Goal: Information Seeking & Learning: Learn about a topic

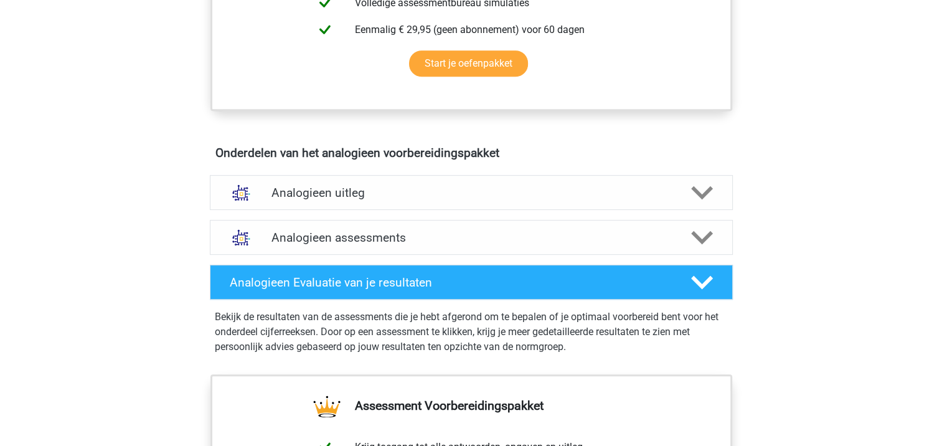
scroll to position [587, 0]
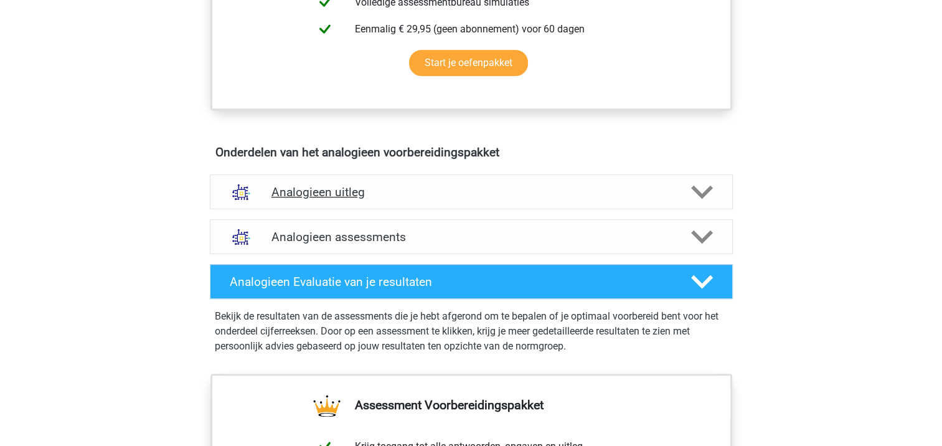
click at [600, 190] on h4 "Analogieen uitleg" at bounding box center [471, 192] width 400 height 14
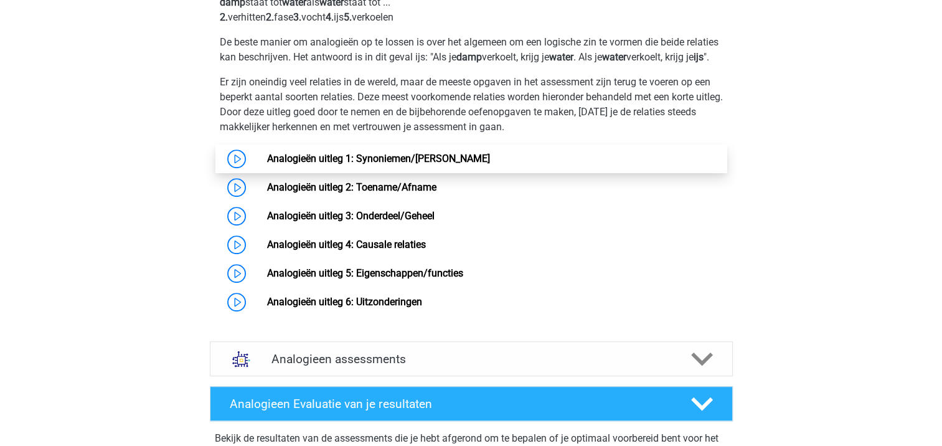
scroll to position [853, 0]
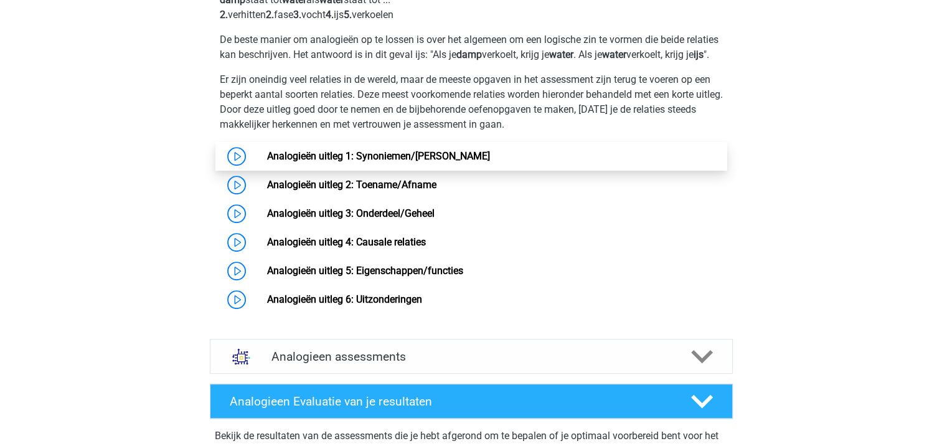
click at [387, 162] on link "Analogieën uitleg 1: Synoniemen/[PERSON_NAME]" at bounding box center [378, 156] width 223 height 12
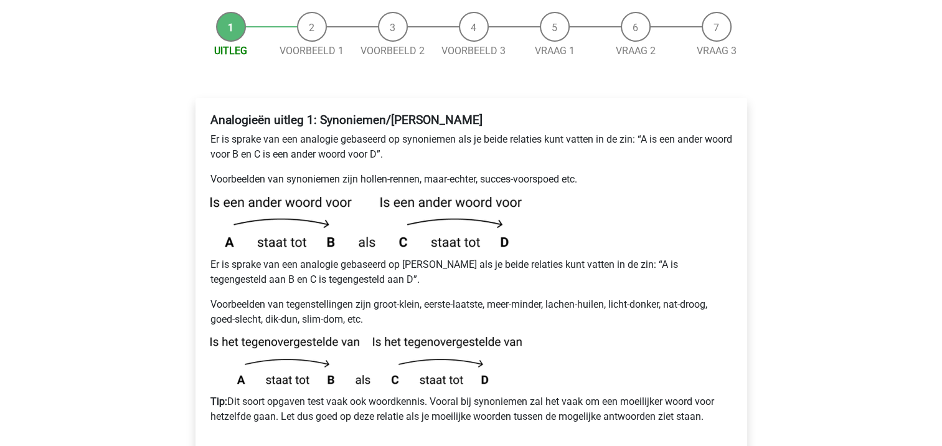
scroll to position [152, 0]
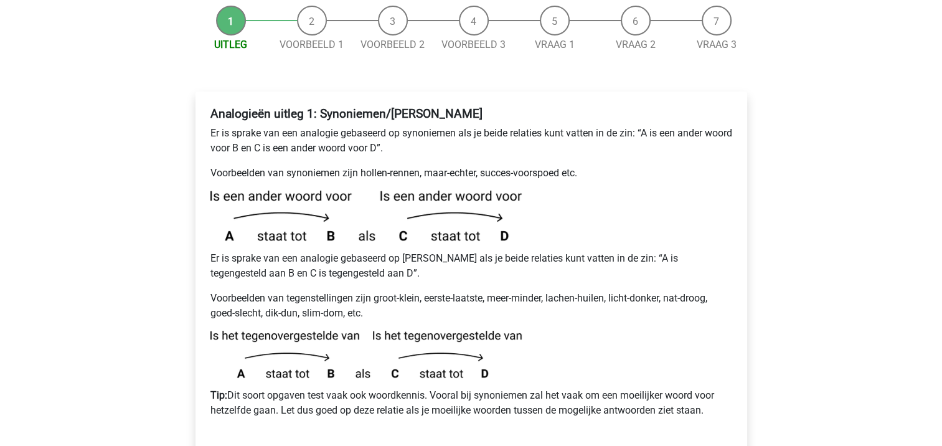
click at [430, 152] on div "Analogieën uitleg 1: Synoniemen/Antoniemen Er is sprake van een analogie gebase…" at bounding box center [471, 266] width 532 height 331
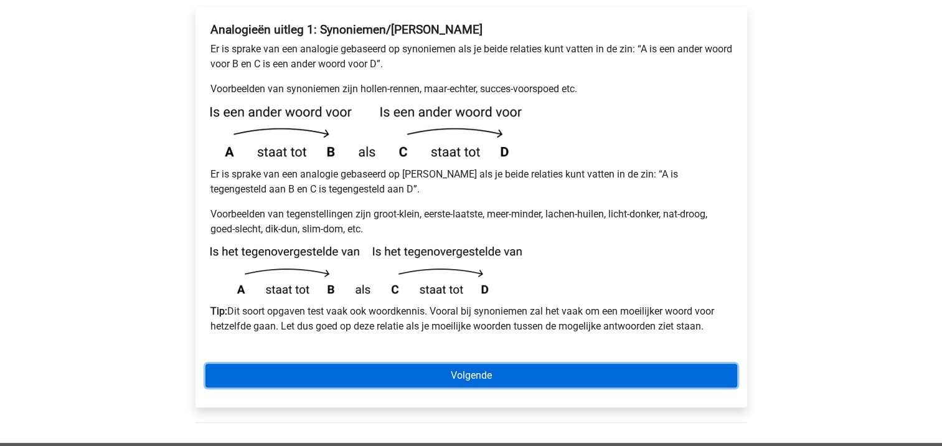
click at [505, 363] on link "Volgende" at bounding box center [471, 375] width 532 height 24
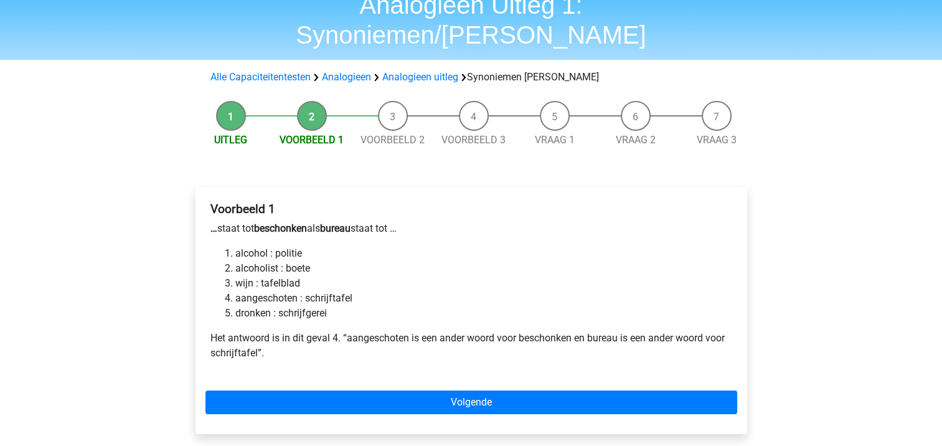
scroll to position [67, 0]
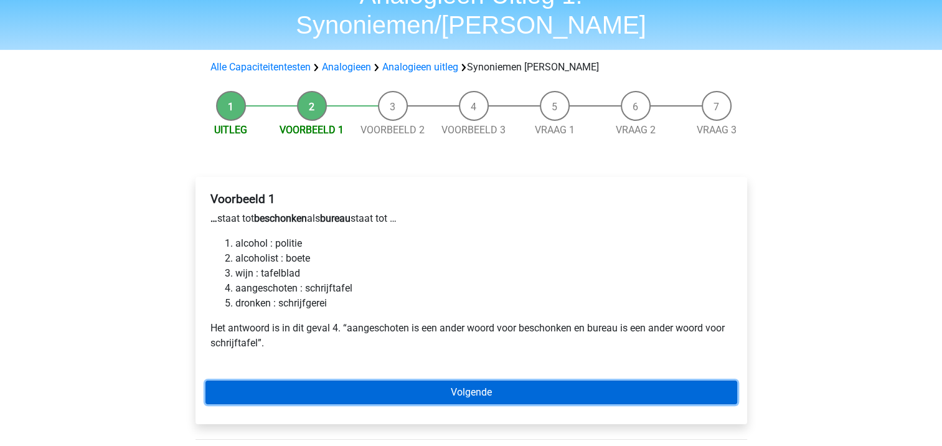
click at [400, 380] on link "Volgende" at bounding box center [471, 392] width 532 height 24
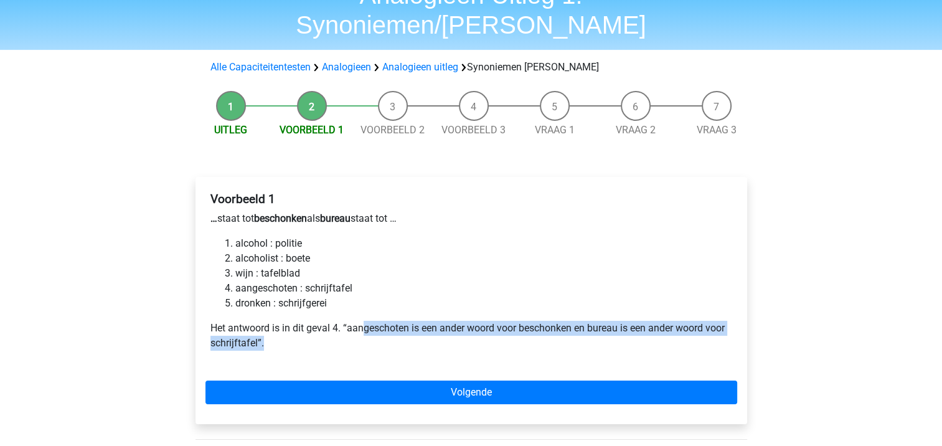
drag, startPoint x: 362, startPoint y: 298, endPoint x: 416, endPoint y: 306, distance: 54.8
click at [416, 321] on p "Het antwoord is in dit geval 4. “aangeschoten is een ander woord voor beschonke…" at bounding box center [471, 336] width 522 height 30
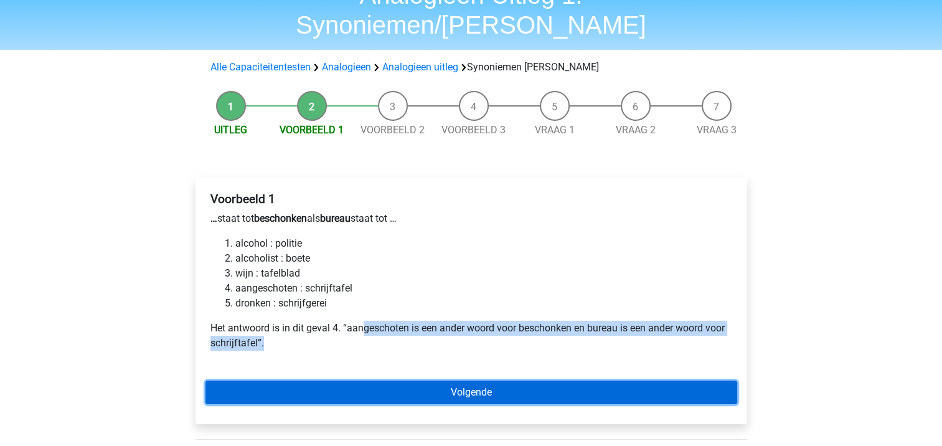
click at [448, 380] on link "Volgende" at bounding box center [471, 392] width 532 height 24
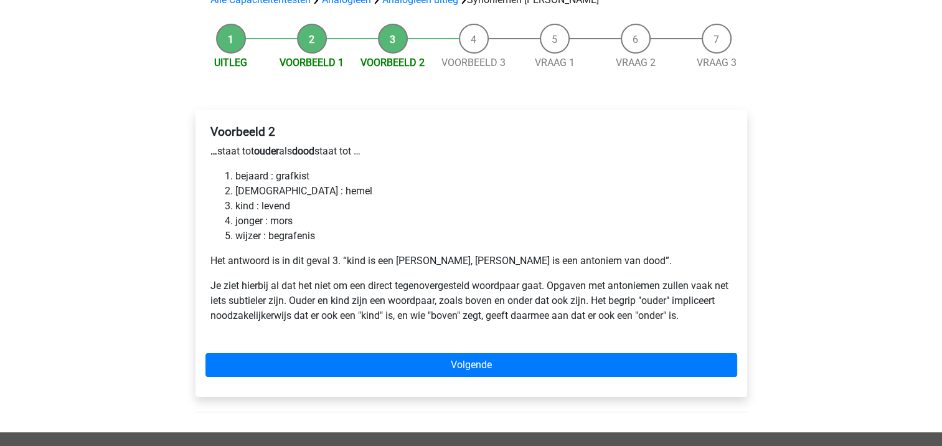
scroll to position [137, 0]
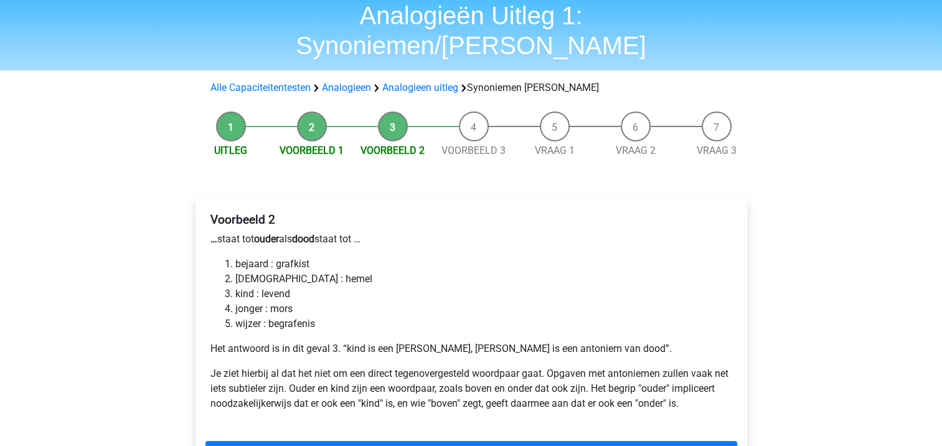
scroll to position [47, 0]
click at [299, 286] on li "kind : levend" at bounding box center [483, 293] width 497 height 15
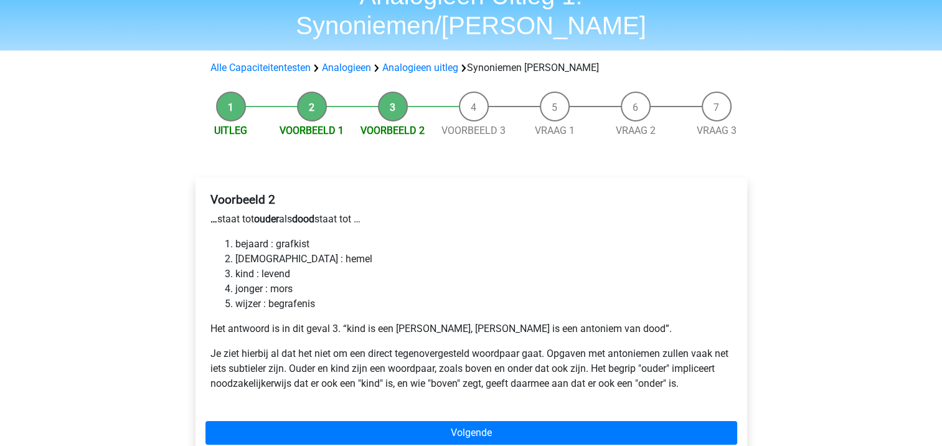
scroll to position [67, 0]
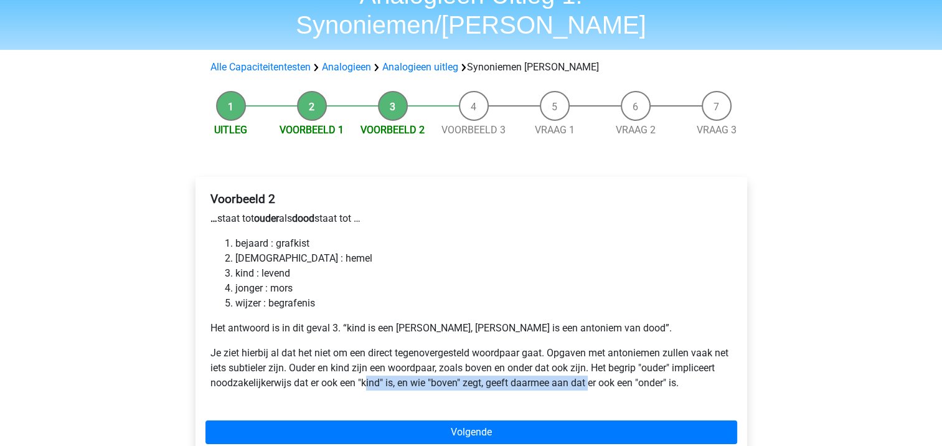
drag, startPoint x: 414, startPoint y: 356, endPoint x: 637, endPoint y: 362, distance: 222.9
click at [637, 362] on div "Voorbeeld 2 … staat tot ouder als dood staat tot … bejaard : grafkist [DEMOGRAP…" at bounding box center [471, 296] width 532 height 218
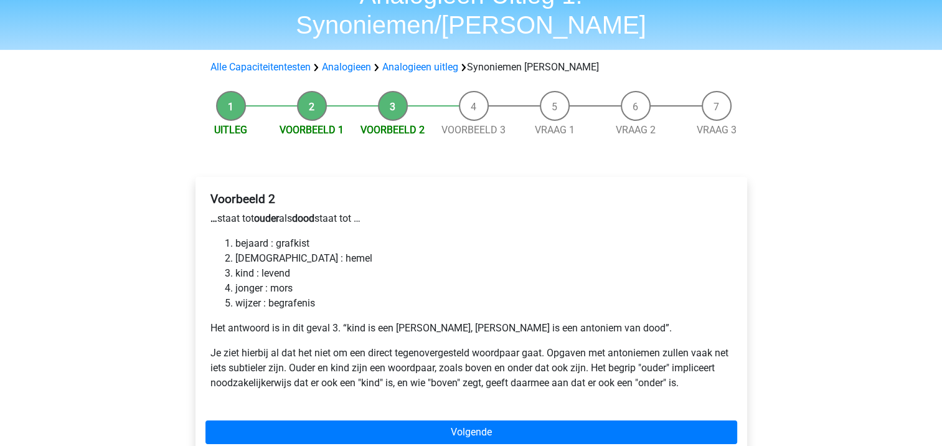
click at [403, 356] on p "Je ziet hierbij al dat het niet om een direct tegenovergesteld woordpaar gaat. …" at bounding box center [471, 367] width 522 height 45
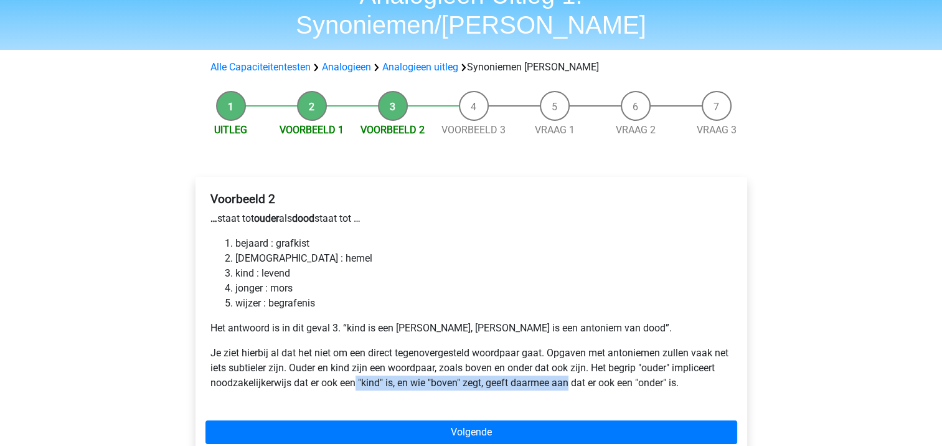
drag, startPoint x: 403, startPoint y: 356, endPoint x: 612, endPoint y: 350, distance: 209.2
click at [612, 350] on p "Je ziet hierbij al dat het niet om een direct tegenovergesteld woordpaar gaat. …" at bounding box center [471, 367] width 522 height 45
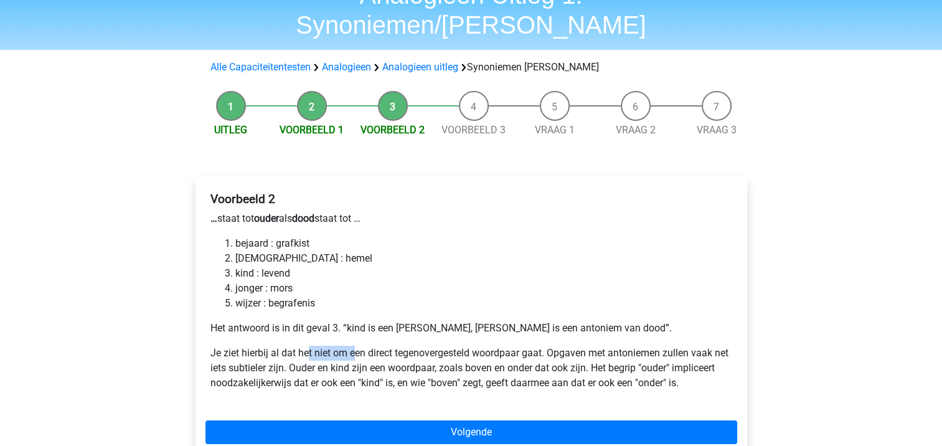
drag, startPoint x: 309, startPoint y: 311, endPoint x: 355, endPoint y: 309, distance: 46.1
click at [355, 309] on div "Voorbeeld 2 … staat tot ouder als dood staat tot … bejaard : grafkist bijbel : …" at bounding box center [471, 296] width 532 height 218
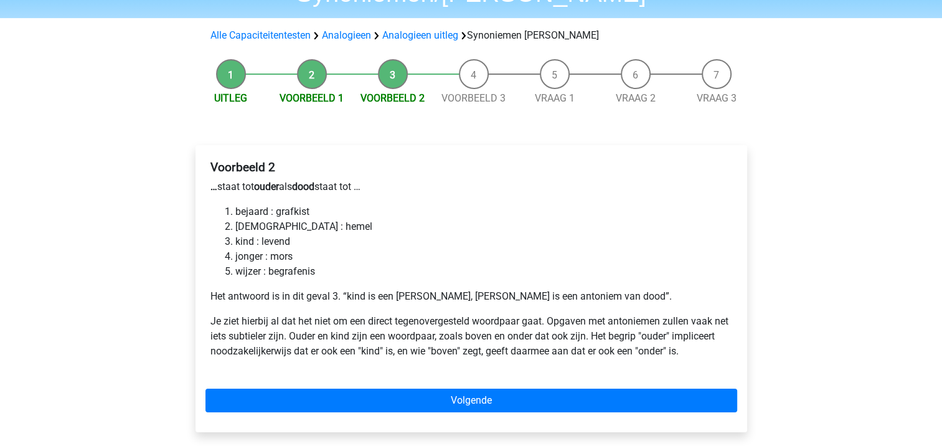
scroll to position [100, 0]
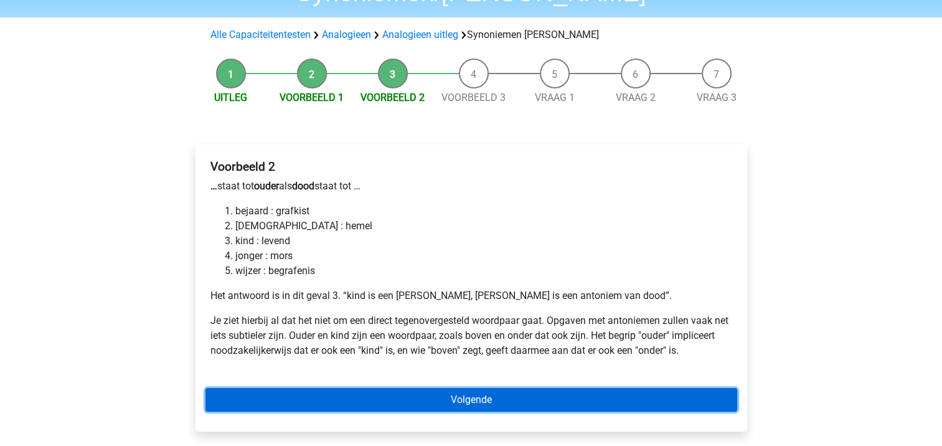
click at [439, 388] on link "Volgende" at bounding box center [471, 400] width 532 height 24
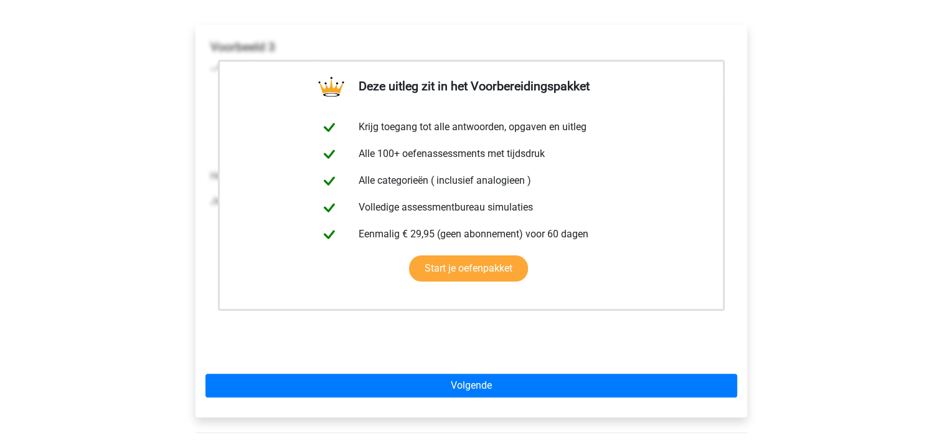
scroll to position [219, 0]
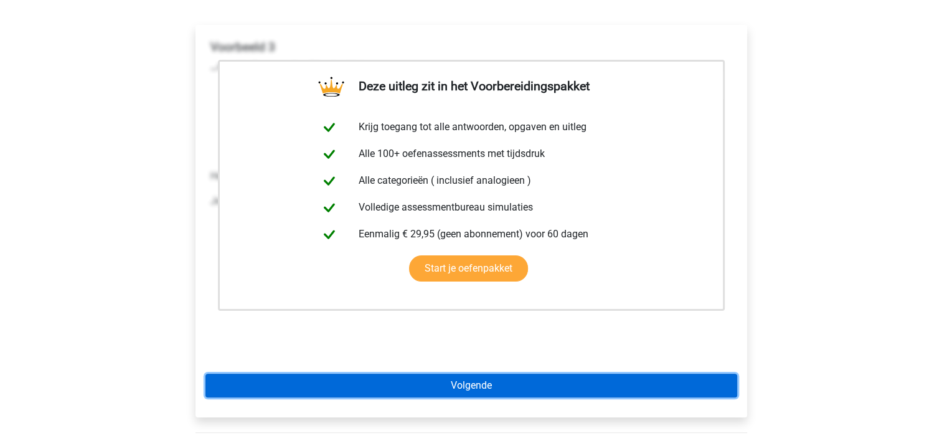
click at [548, 373] on link "Volgende" at bounding box center [471, 385] width 532 height 24
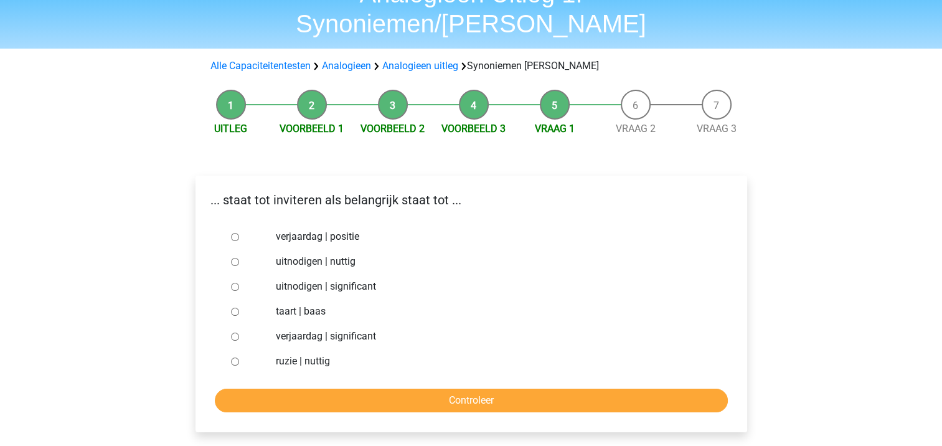
scroll to position [63, 0]
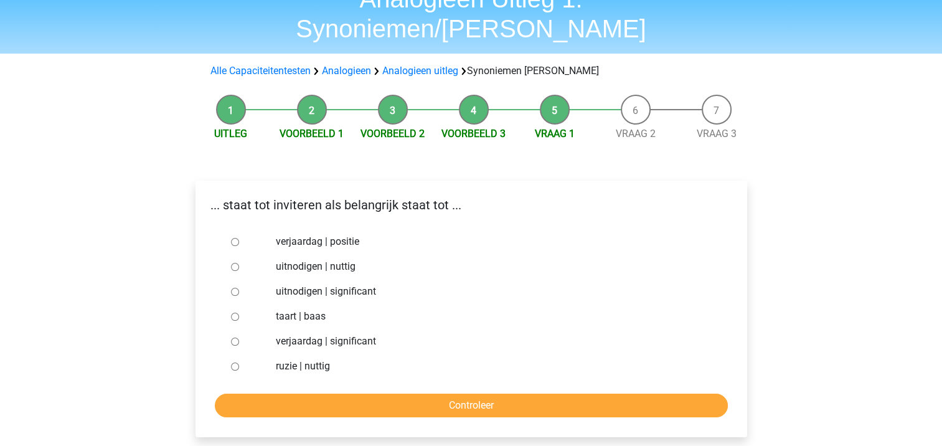
click at [351, 284] on label "uitnodigen | significant" at bounding box center [491, 291] width 431 height 15
click at [239, 288] on input "uitnodigen | significant" at bounding box center [235, 292] width 8 height 8
radio input "true"
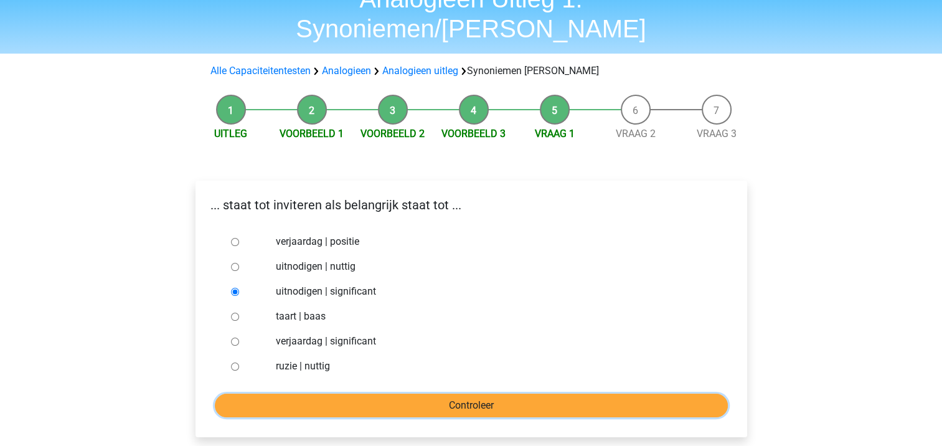
click at [390, 393] on input "Controleer" at bounding box center [471, 405] width 513 height 24
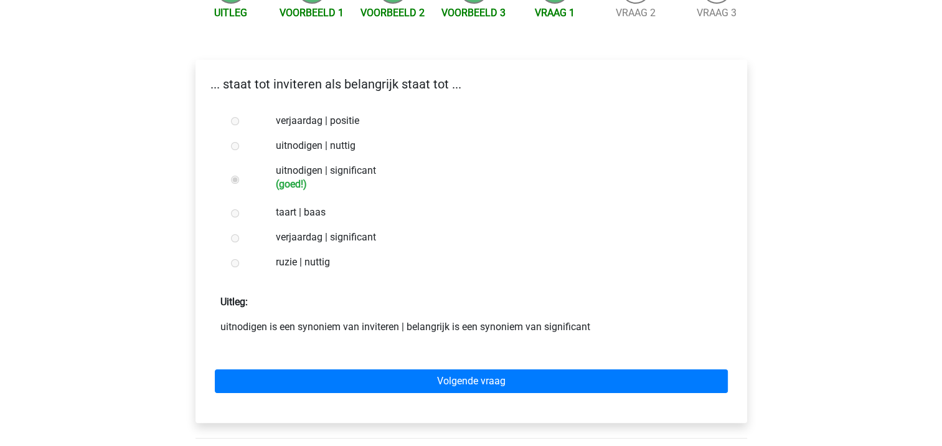
scroll to position [184, 0]
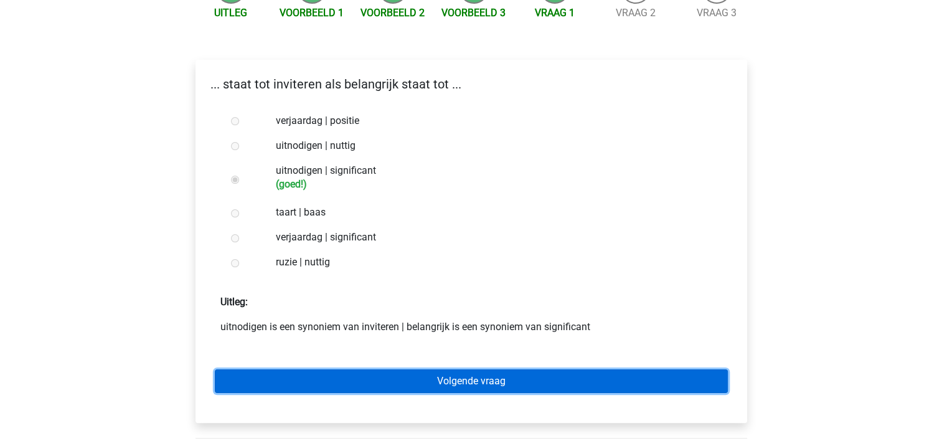
click at [526, 369] on link "Volgende vraag" at bounding box center [471, 381] width 513 height 24
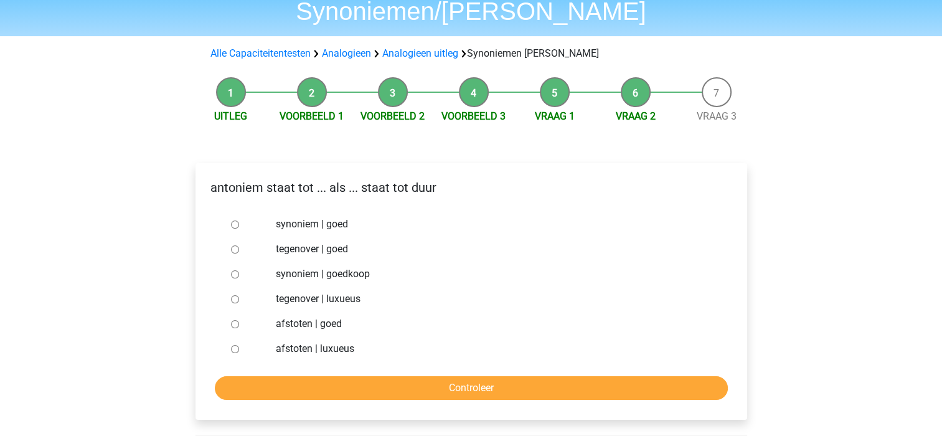
scroll to position [82, 0]
click at [344, 266] on label "synoniem | goedkoop" at bounding box center [491, 273] width 431 height 15
click at [239, 270] on input "synoniem | goedkoop" at bounding box center [235, 274] width 8 height 8
radio input "true"
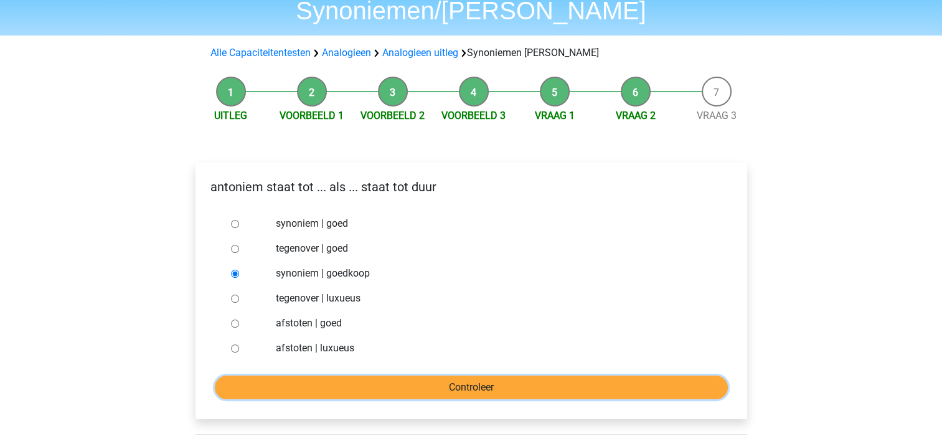
click at [434, 375] on input "Controleer" at bounding box center [471, 387] width 513 height 24
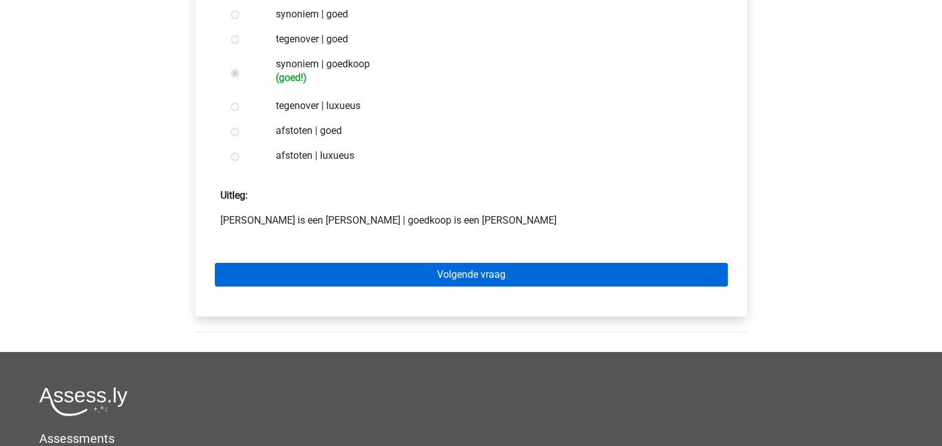
scroll to position [291, 0]
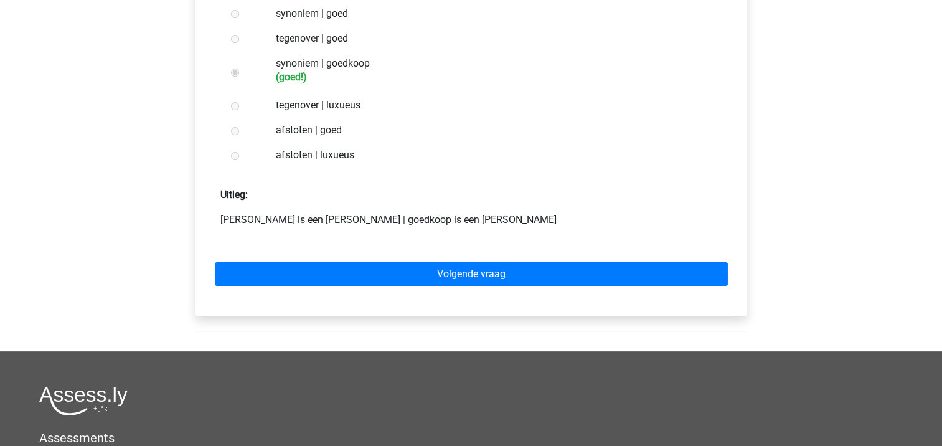
click at [511, 237] on div "Volgende vraag" at bounding box center [471, 271] width 532 height 68
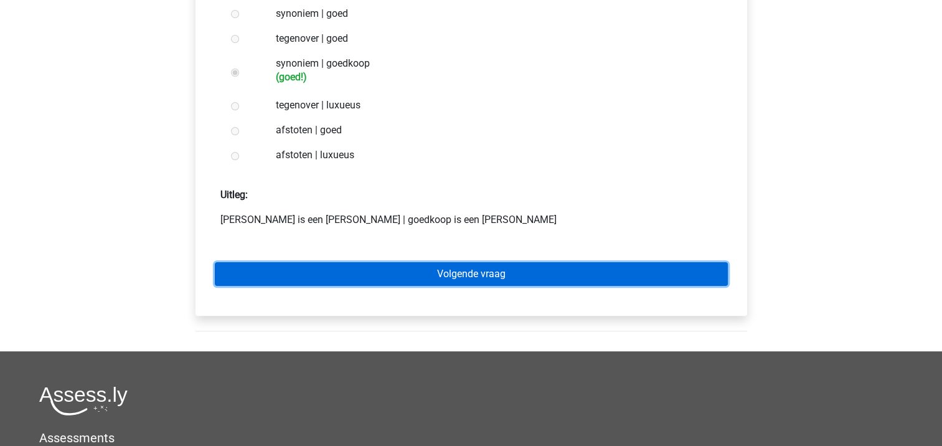
click at [515, 262] on link "Volgende vraag" at bounding box center [471, 274] width 513 height 24
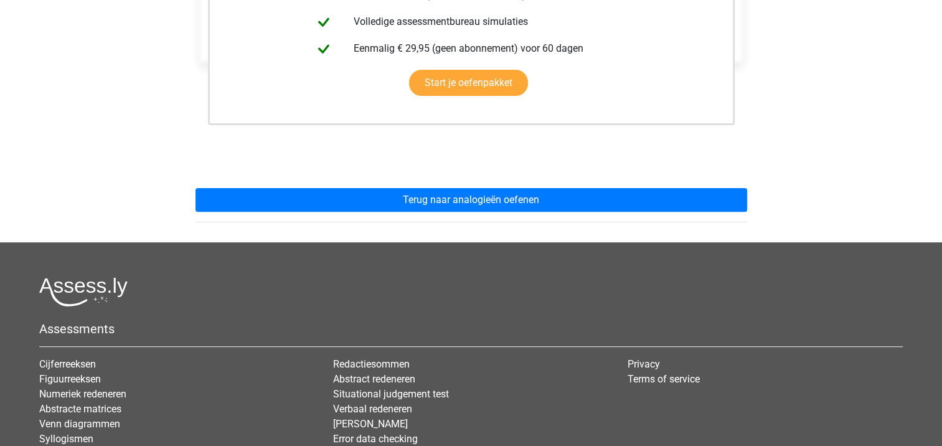
scroll to position [385, 0]
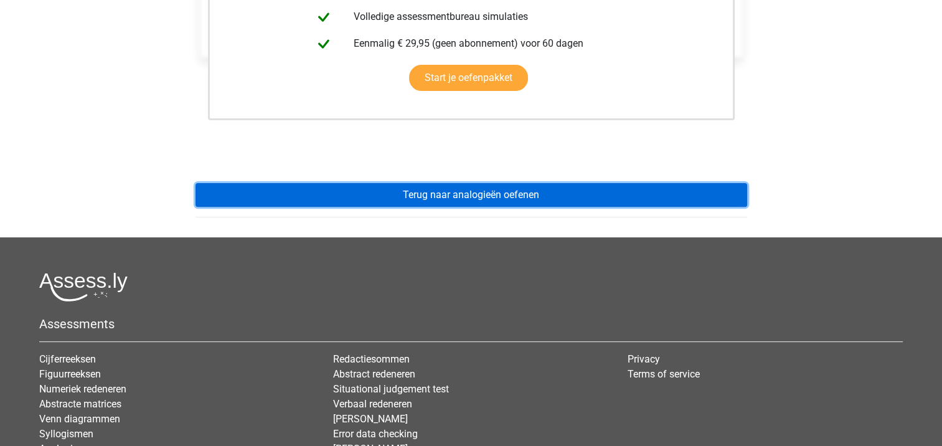
click at [538, 183] on link "Terug naar analogieën oefenen" at bounding box center [470, 195] width 551 height 24
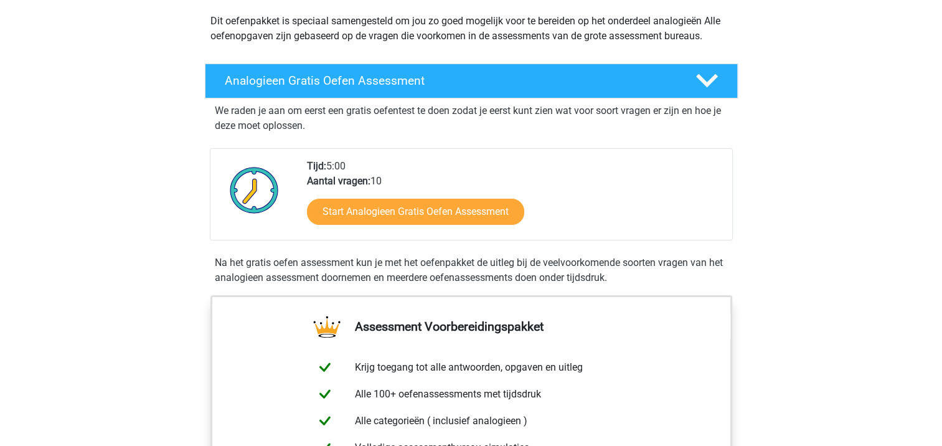
scroll to position [143, 0]
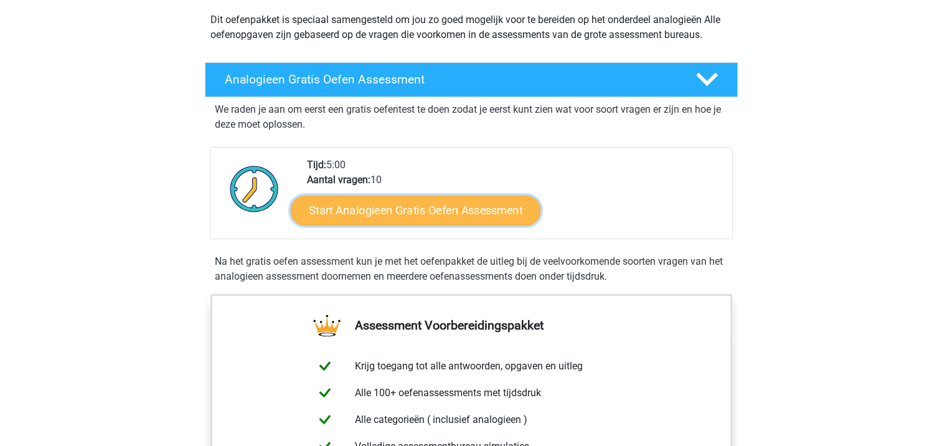
click at [451, 205] on link "Start Analogieen Gratis Oefen Assessment" at bounding box center [416, 210] width 250 height 30
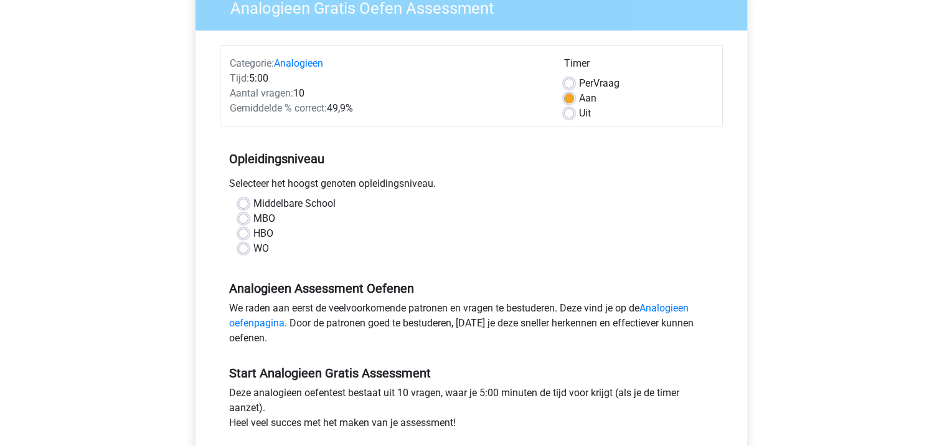
scroll to position [129, 0]
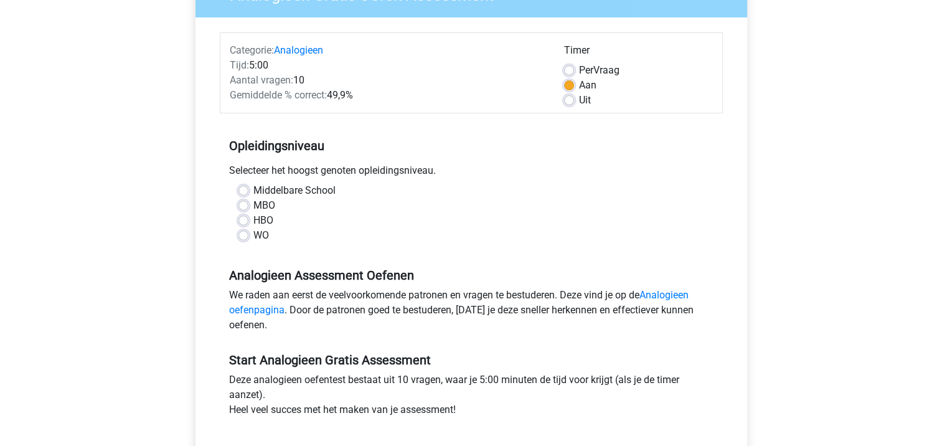
click at [257, 239] on label "WO" at bounding box center [261, 235] width 16 height 15
click at [248, 239] on input "WO" at bounding box center [243, 234] width 10 height 12
radio input "true"
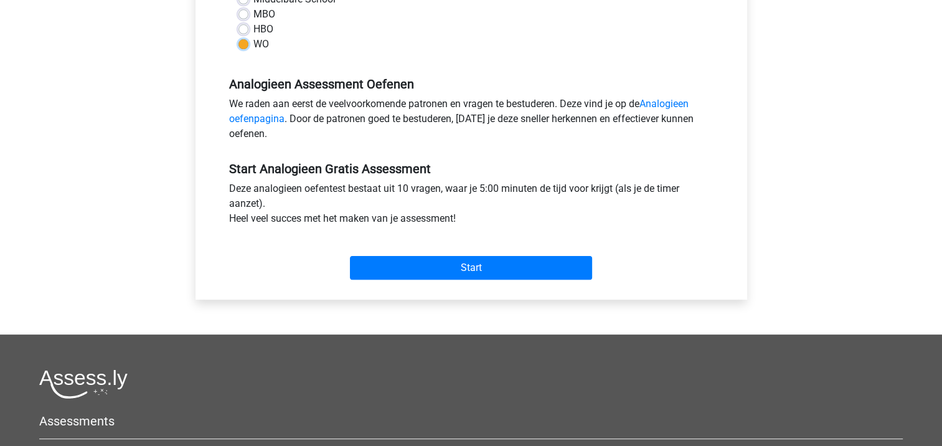
scroll to position [324, 0]
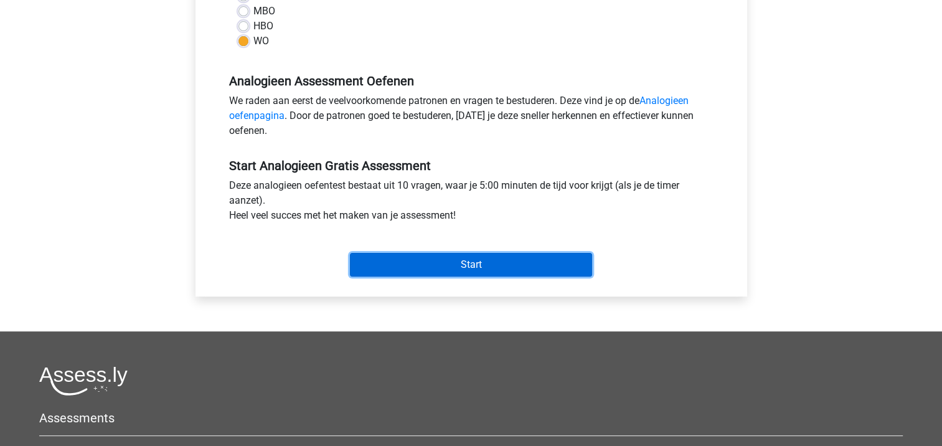
click at [465, 266] on input "Start" at bounding box center [471, 265] width 242 height 24
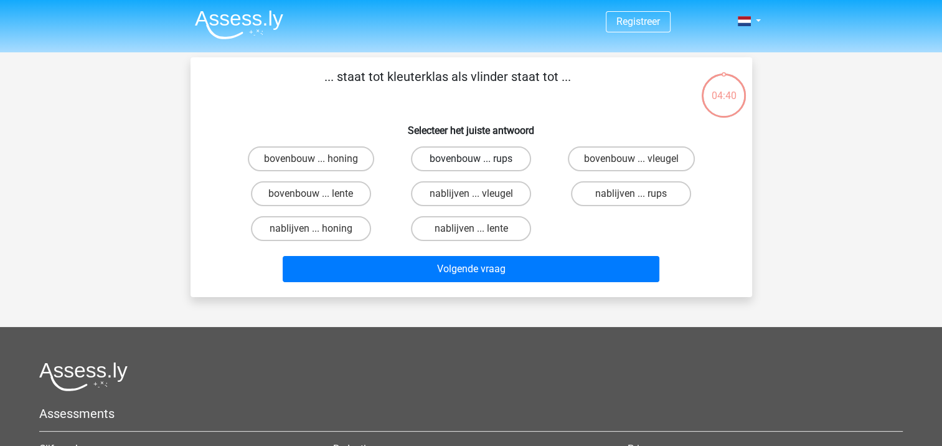
click at [456, 164] on label "bovenbouw ... rups" at bounding box center [471, 158] width 120 height 25
click at [471, 164] on input "bovenbouw ... rups" at bounding box center [475, 163] width 8 height 8
radio input "true"
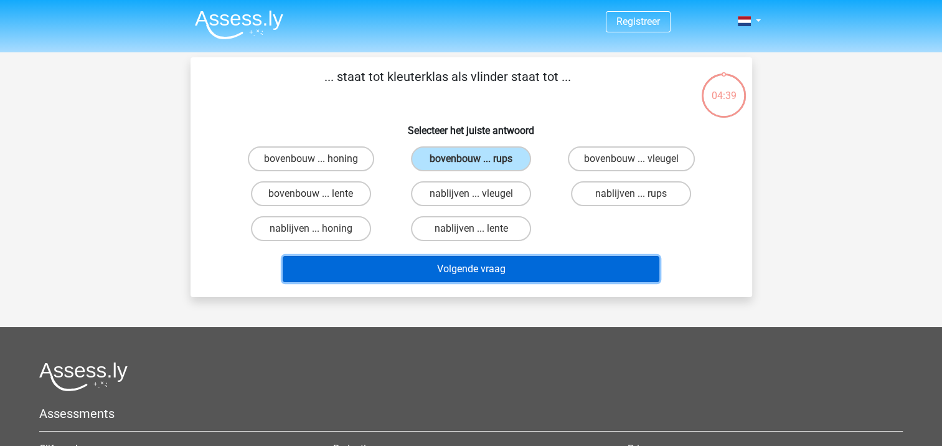
click at [503, 273] on button "Volgende vraag" at bounding box center [471, 269] width 377 height 26
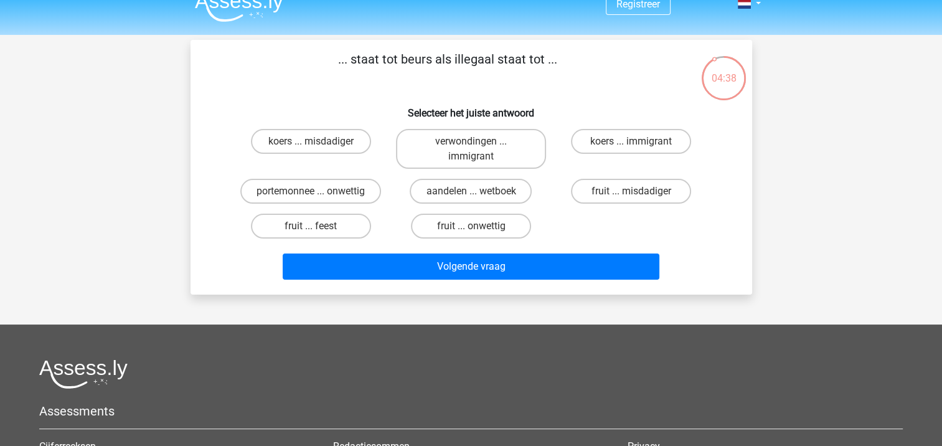
scroll to position [17, 0]
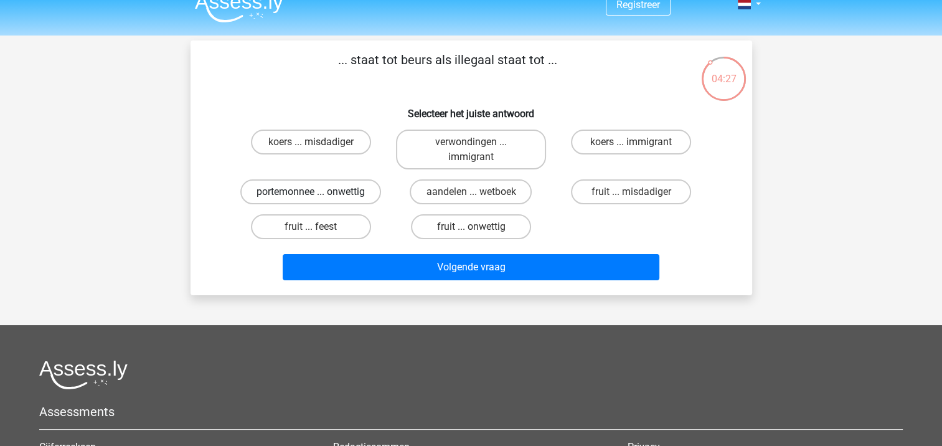
click at [354, 190] on label "portemonnee ... onwettig" at bounding box center [310, 191] width 141 height 25
click at [319, 192] on input "portemonnee ... onwettig" at bounding box center [315, 196] width 8 height 8
radio input "true"
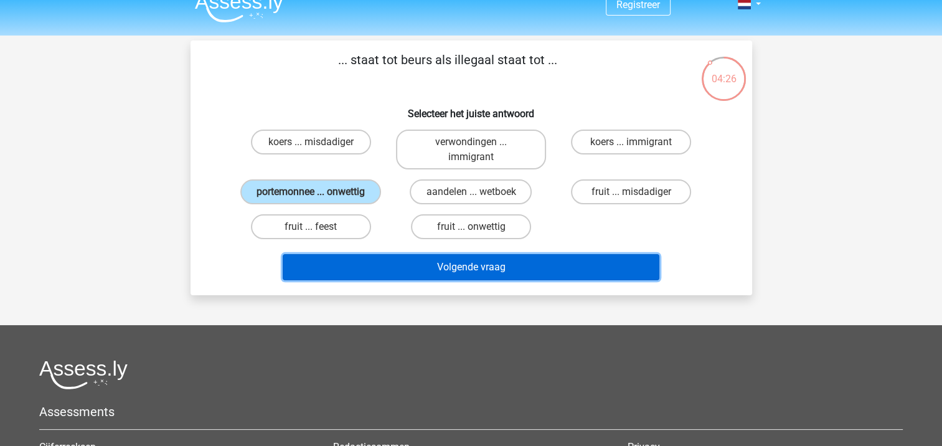
click at [469, 266] on button "Volgende vraag" at bounding box center [471, 267] width 377 height 26
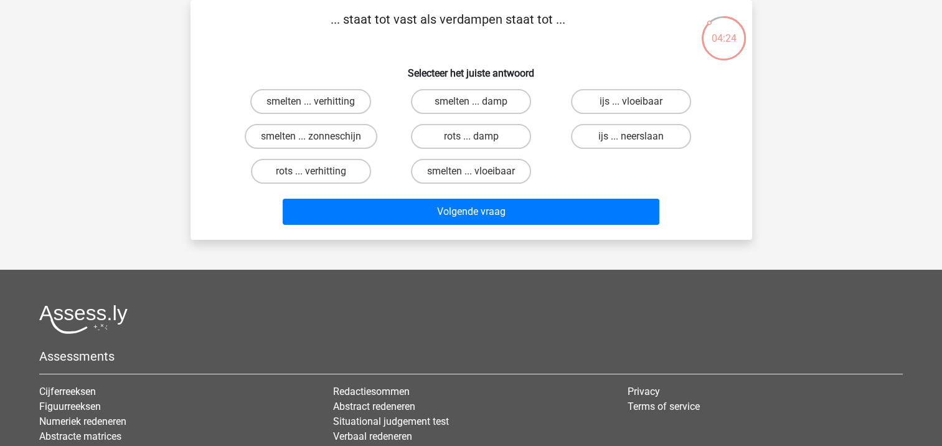
scroll to position [39, 0]
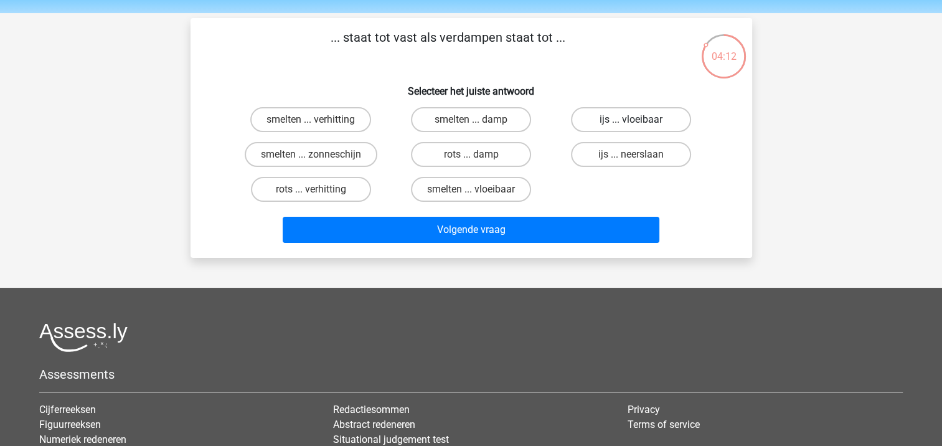
click at [650, 118] on label "ijs ... vloeibaar" at bounding box center [631, 119] width 120 height 25
click at [639, 120] on input "ijs ... vloeibaar" at bounding box center [635, 124] width 8 height 8
radio input "true"
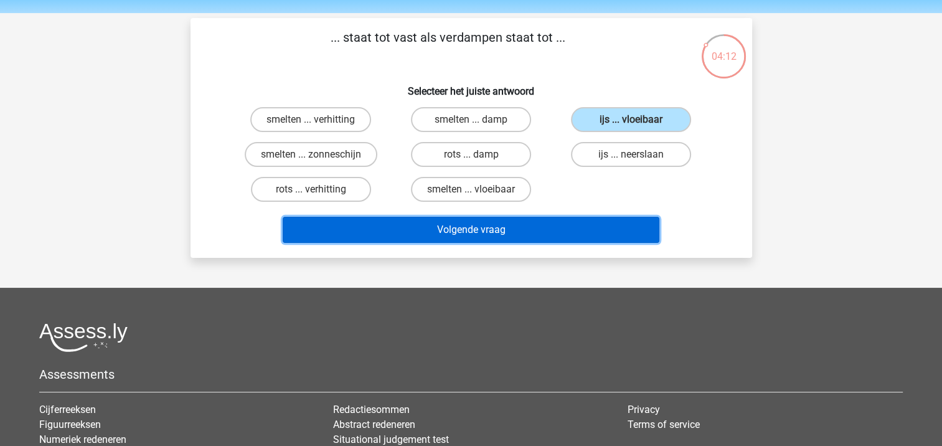
click at [620, 235] on button "Volgende vraag" at bounding box center [471, 230] width 377 height 26
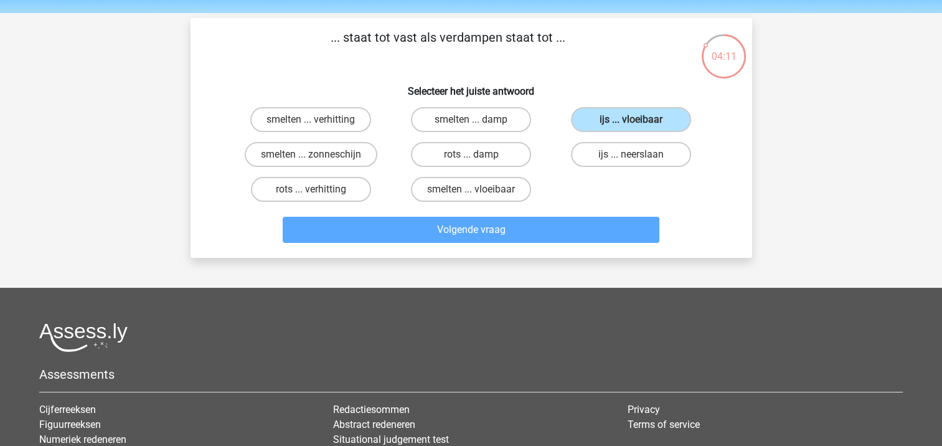
scroll to position [57, 0]
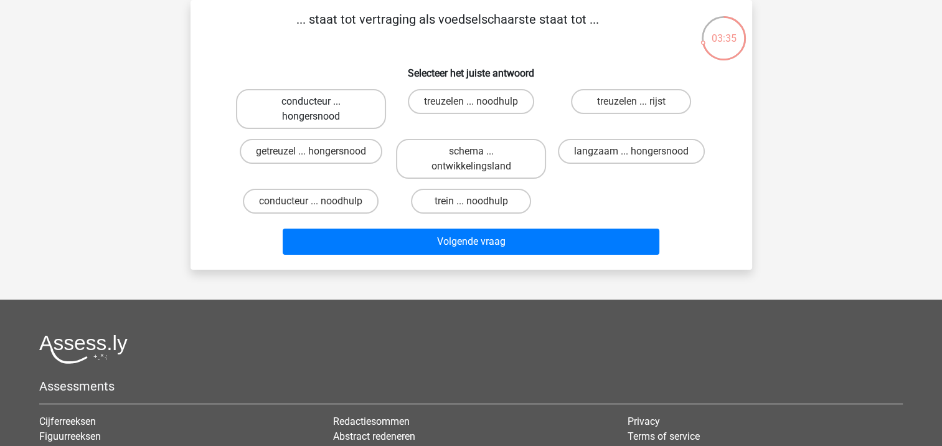
click at [363, 106] on label "conducteur ... hongersnood" at bounding box center [311, 109] width 150 height 40
click at [319, 106] on input "conducteur ... hongersnood" at bounding box center [315, 105] width 8 height 8
radio input "true"
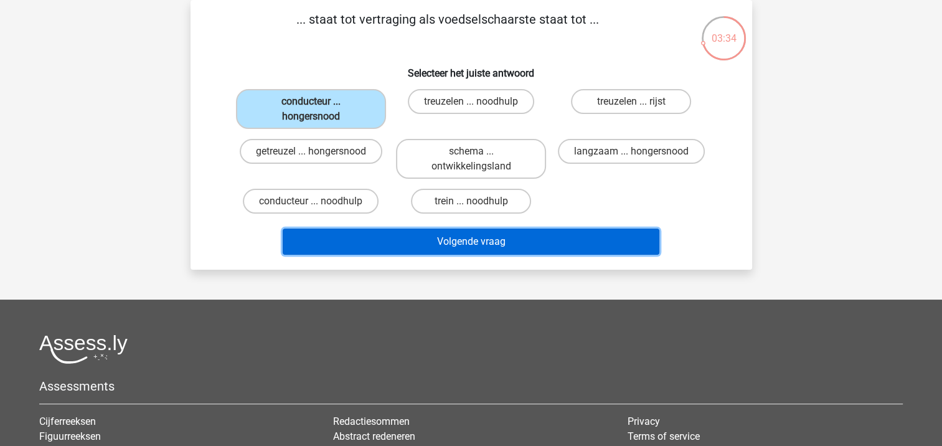
click at [419, 241] on button "Volgende vraag" at bounding box center [471, 241] width 377 height 26
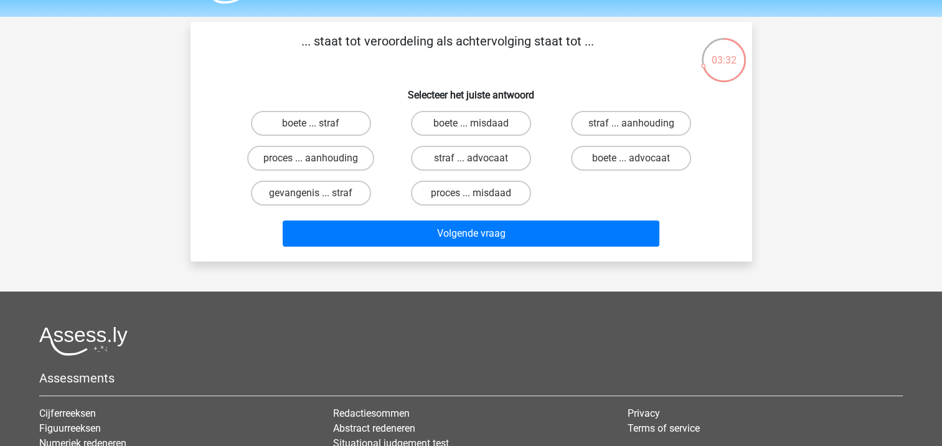
scroll to position [0, 0]
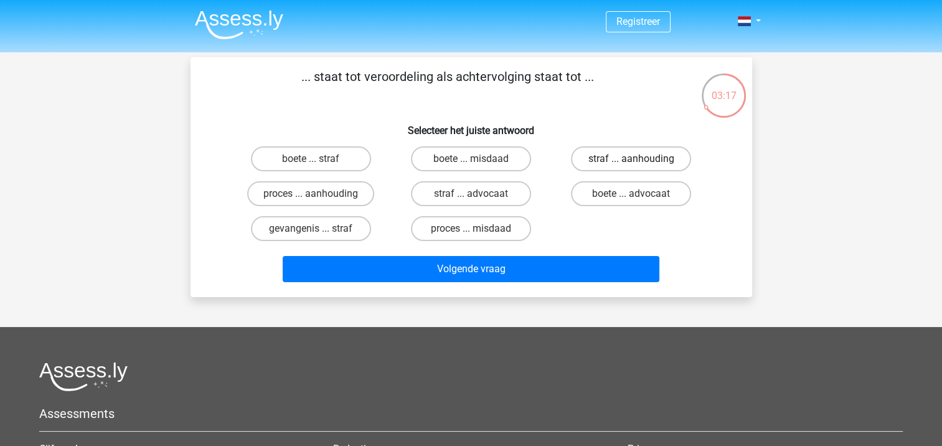
click at [624, 159] on label "straf ... aanhouding" at bounding box center [631, 158] width 120 height 25
click at [631, 159] on input "straf ... aanhouding" at bounding box center [635, 163] width 8 height 8
radio input "true"
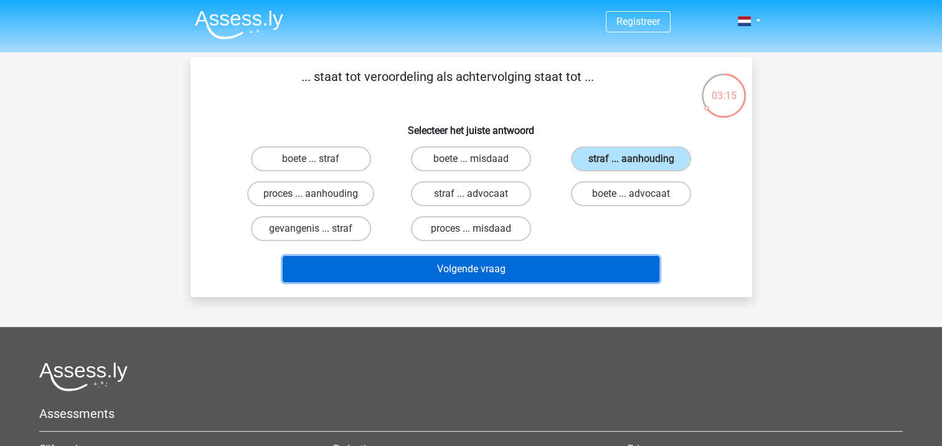
click at [578, 269] on button "Volgende vraag" at bounding box center [471, 269] width 377 height 26
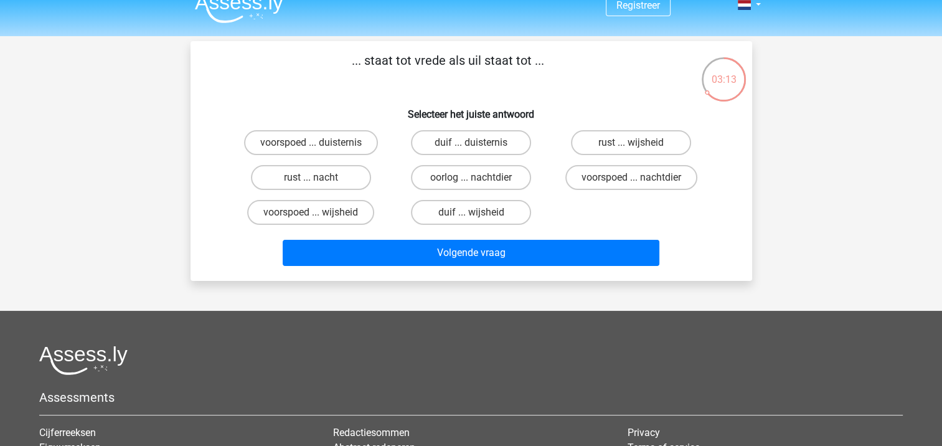
scroll to position [15, 0]
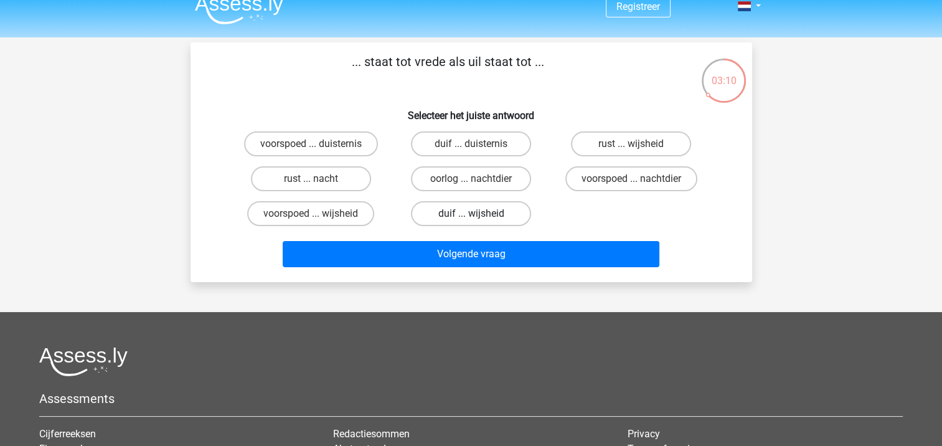
click at [506, 214] on label "duif ... wijsheid" at bounding box center [471, 213] width 120 height 25
click at [479, 214] on input "duif ... wijsheid" at bounding box center [475, 217] width 8 height 8
radio input "true"
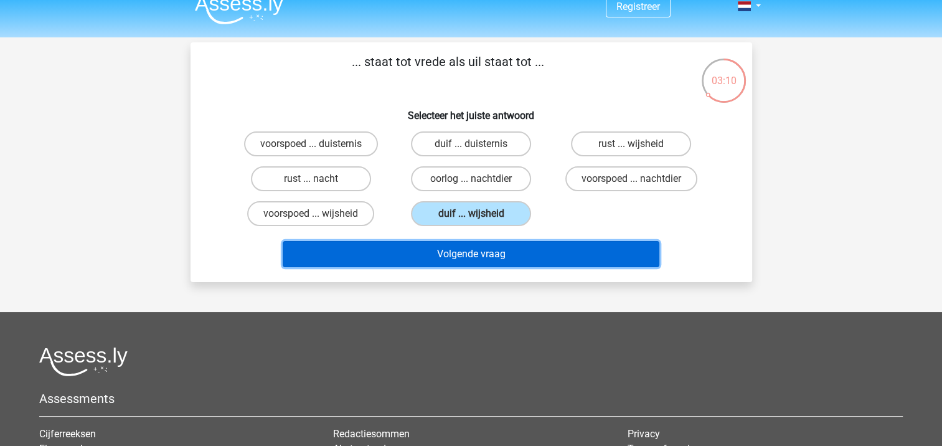
click at [535, 264] on button "Volgende vraag" at bounding box center [471, 254] width 377 height 26
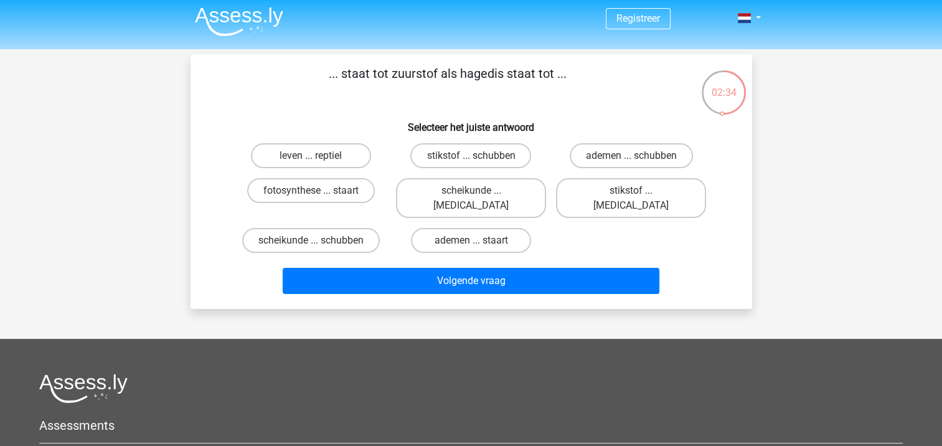
scroll to position [2, 0]
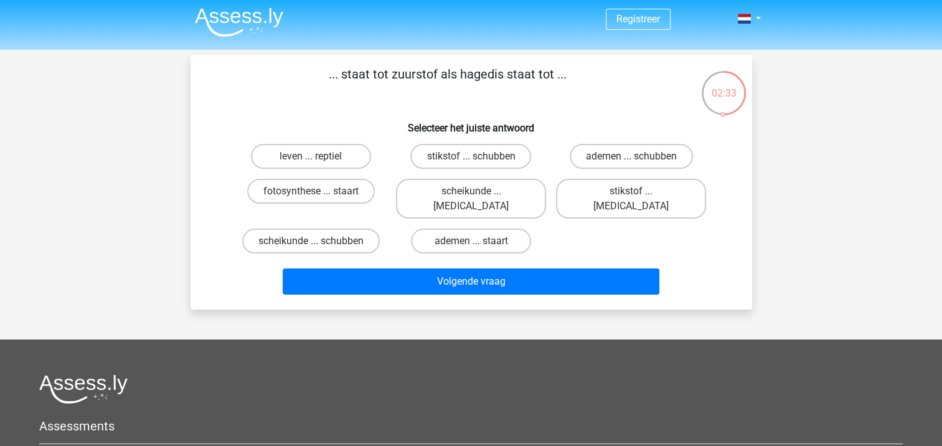
click at [635, 191] on input "stikstof ... krokodil" at bounding box center [635, 195] width 8 height 8
radio input "true"
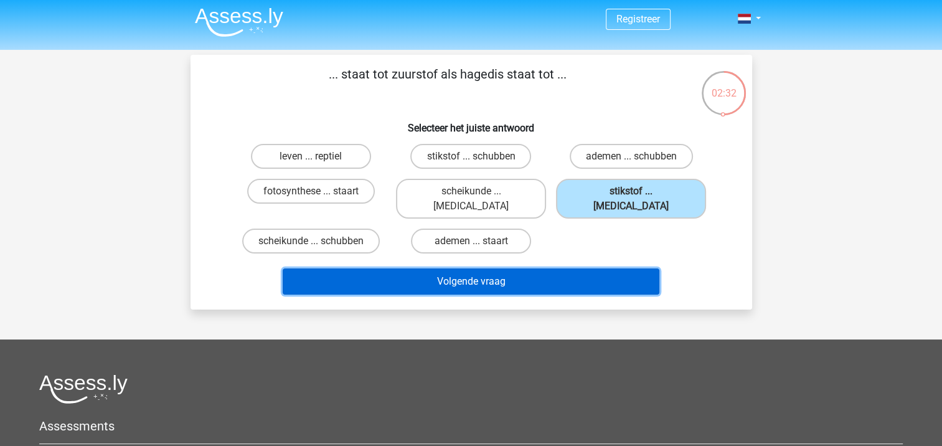
click at [617, 268] on button "Volgende vraag" at bounding box center [471, 281] width 377 height 26
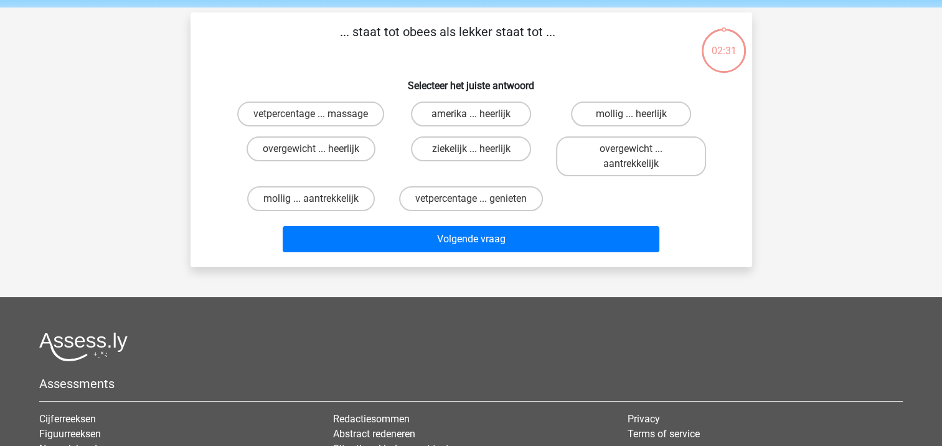
scroll to position [57, 0]
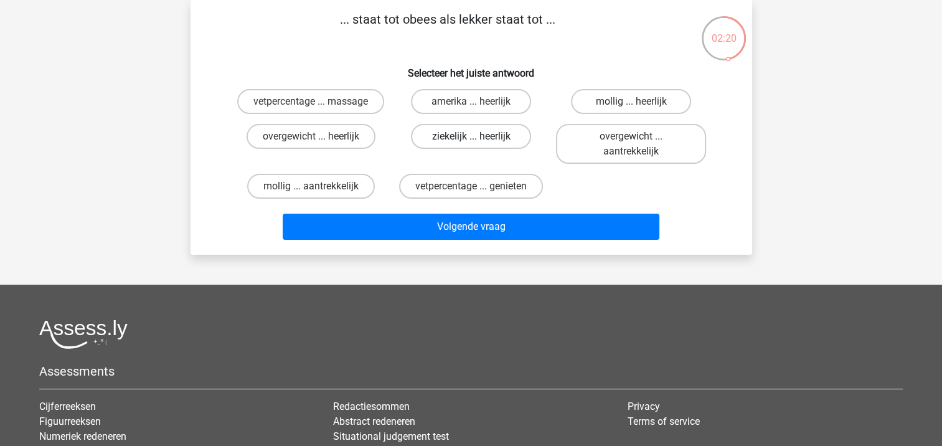
click at [482, 139] on label "ziekelijk ... heerlijk" at bounding box center [471, 136] width 120 height 25
click at [479, 139] on input "ziekelijk ... heerlijk" at bounding box center [475, 140] width 8 height 8
radio input "true"
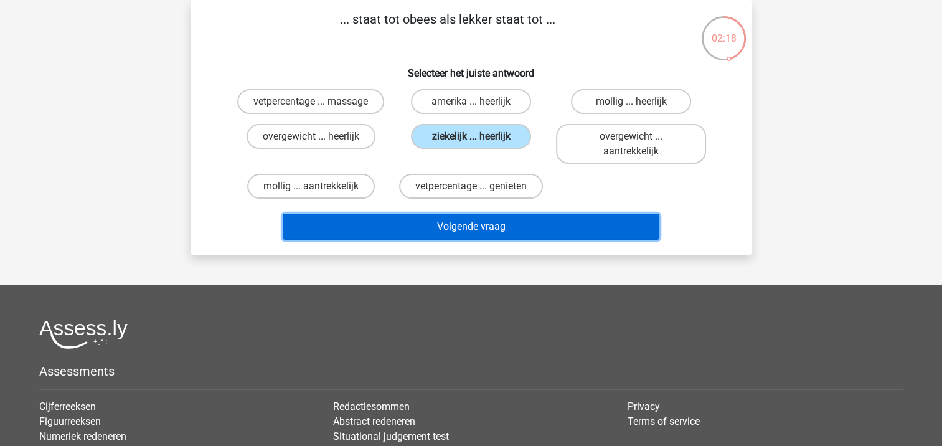
click at [525, 227] on button "Volgende vraag" at bounding box center [471, 226] width 377 height 26
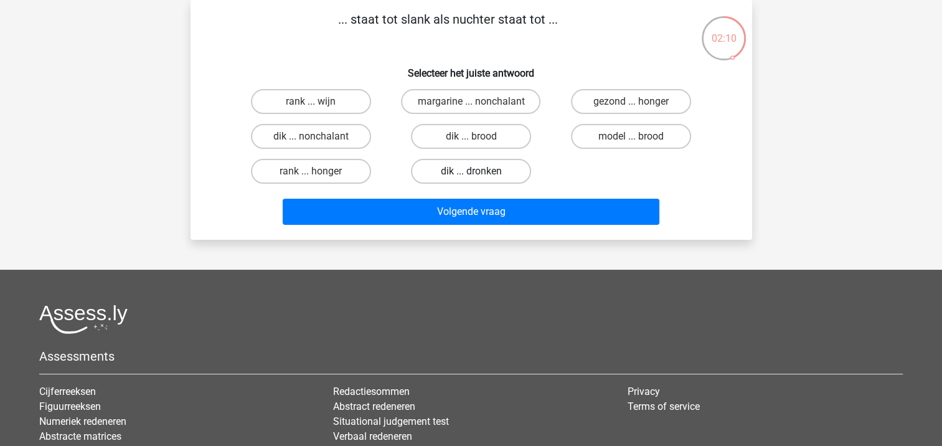
click at [429, 177] on label "dik ... dronken" at bounding box center [471, 171] width 120 height 25
click at [471, 177] on input "dik ... dronken" at bounding box center [475, 175] width 8 height 8
radio input "true"
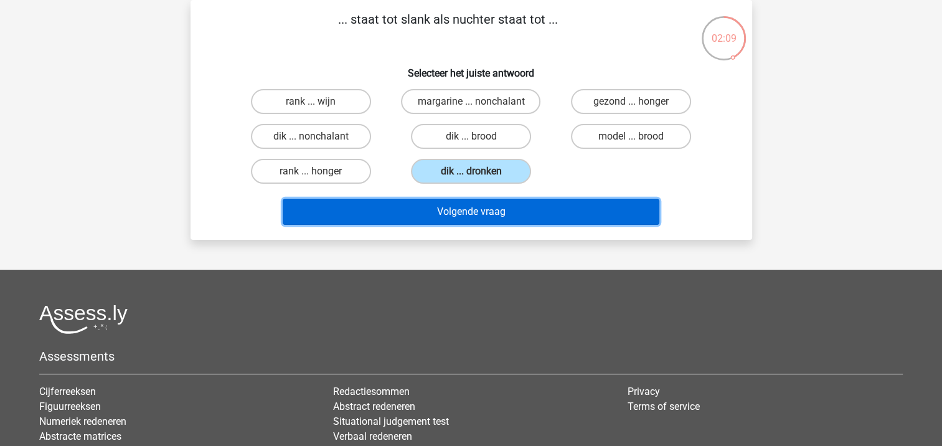
click at [494, 211] on button "Volgende vraag" at bounding box center [471, 212] width 377 height 26
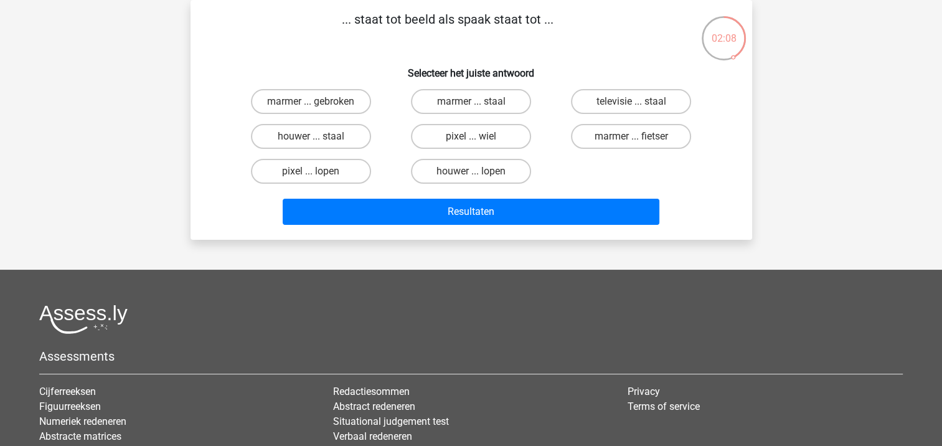
scroll to position [0, 0]
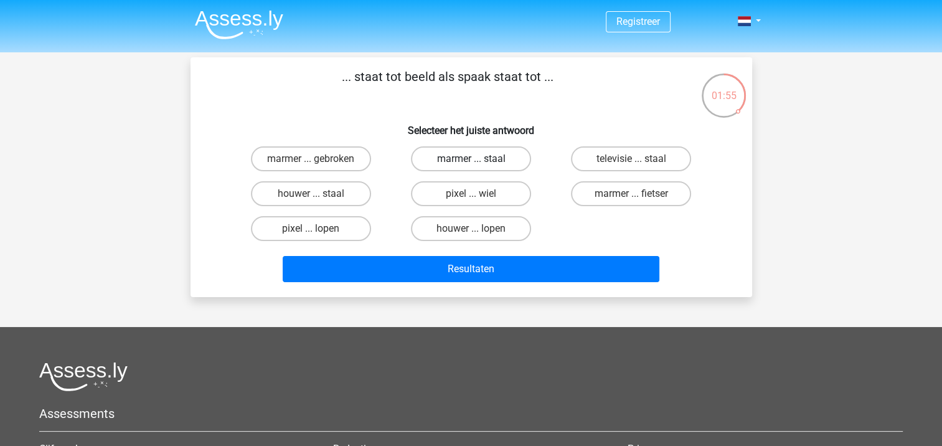
click at [486, 158] on label "marmer ... staal" at bounding box center [471, 158] width 120 height 25
click at [479, 159] on input "marmer ... staal" at bounding box center [475, 163] width 8 height 8
radio input "true"
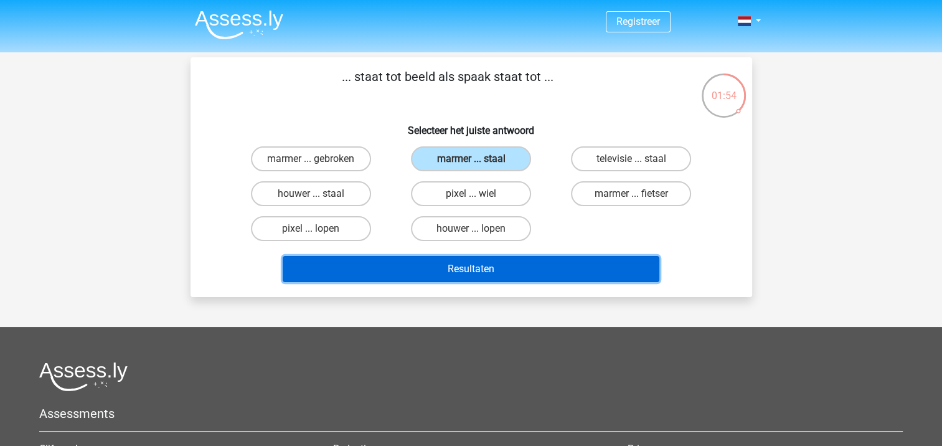
click at [548, 263] on button "Resultaten" at bounding box center [471, 269] width 377 height 26
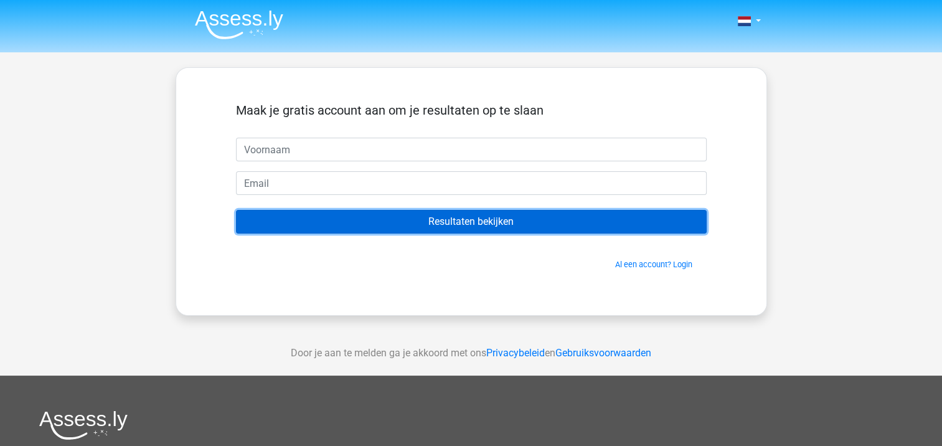
click at [583, 223] on input "Resultaten bekijken" at bounding box center [471, 222] width 471 height 24
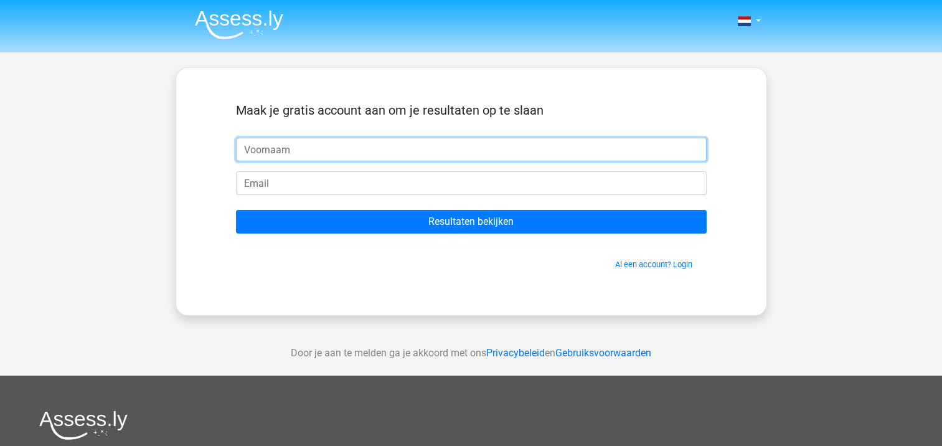
click at [532, 141] on input "text" at bounding box center [471, 150] width 471 height 24
type input "k"
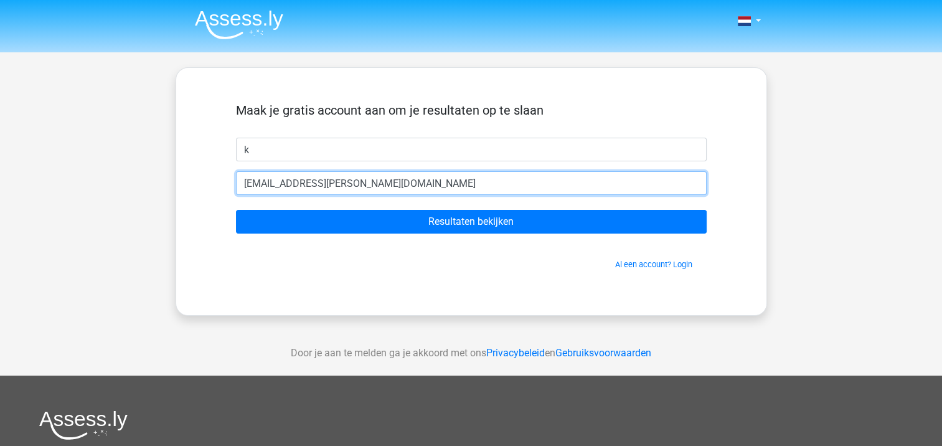
type input "koen.brouwer@outlook.com"
click at [236, 210] on input "Resultaten bekijken" at bounding box center [471, 222] width 471 height 24
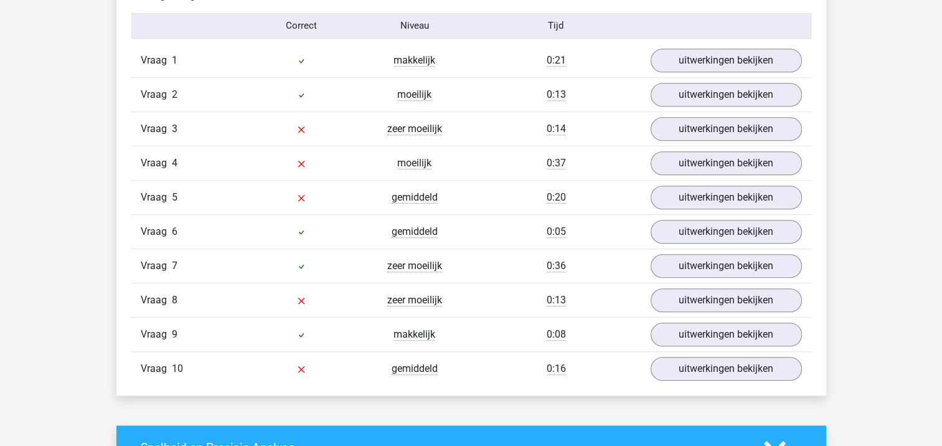
scroll to position [1042, 0]
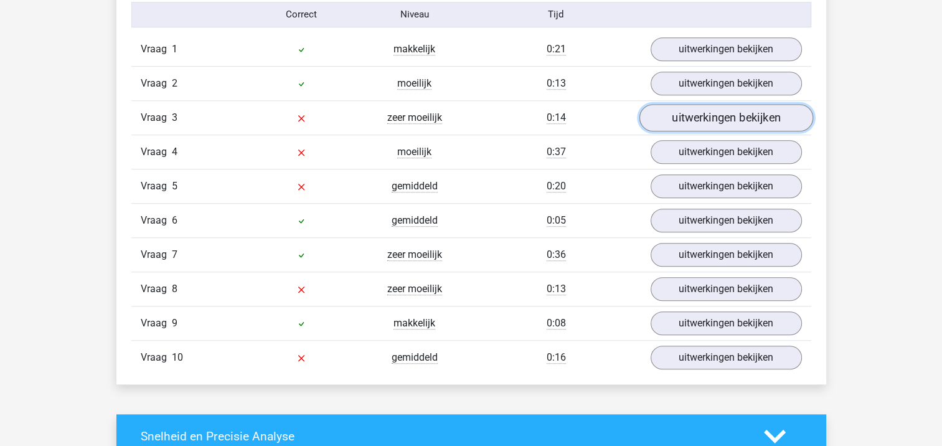
click at [666, 111] on link "uitwerkingen bekijken" at bounding box center [726, 117] width 174 height 27
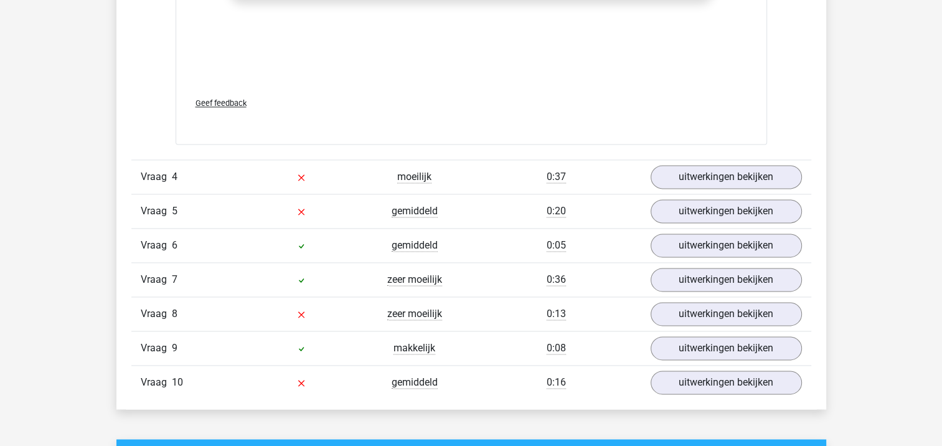
scroll to position [1677, 0]
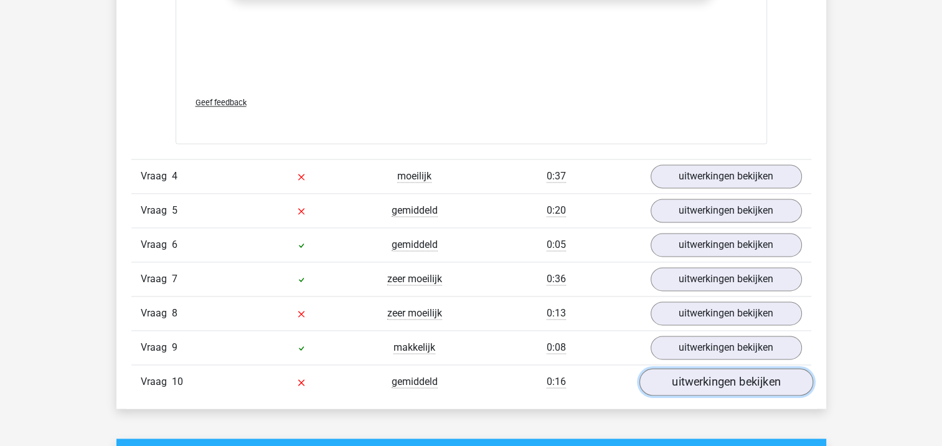
click at [689, 374] on link "uitwerkingen bekijken" at bounding box center [726, 381] width 174 height 27
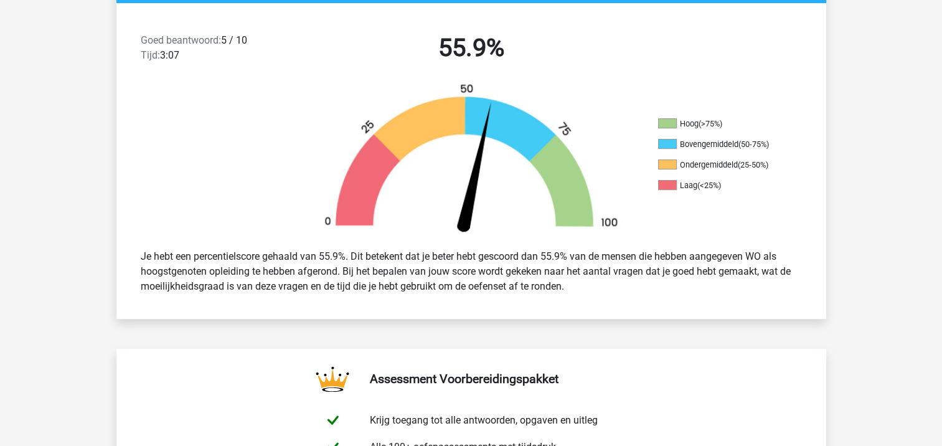
scroll to position [210, 0]
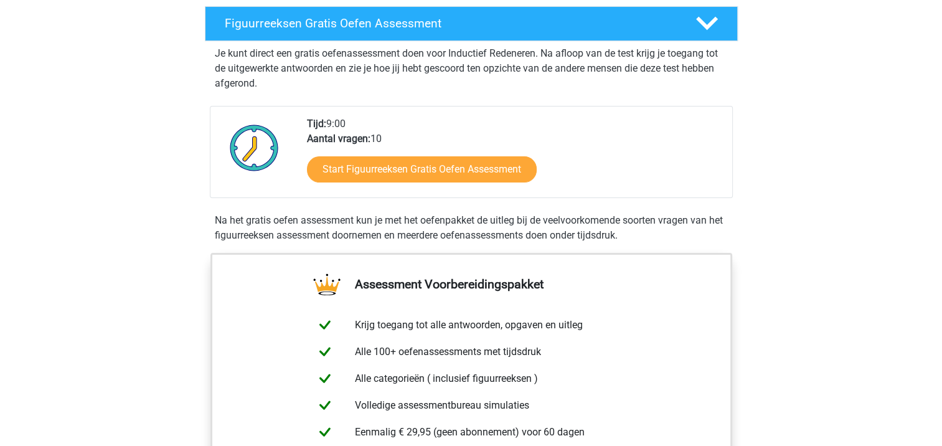
scroll to position [222, 0]
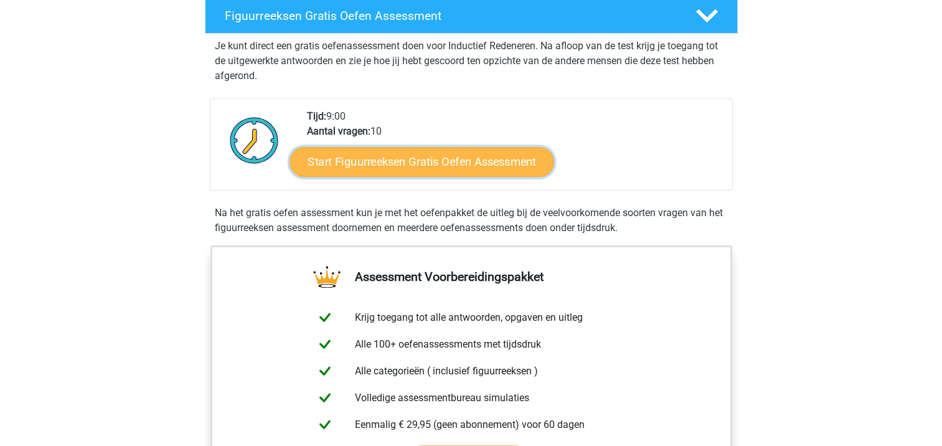
click at [451, 164] on link "Start Figuurreeksen Gratis Oefen Assessment" at bounding box center [421, 161] width 264 height 30
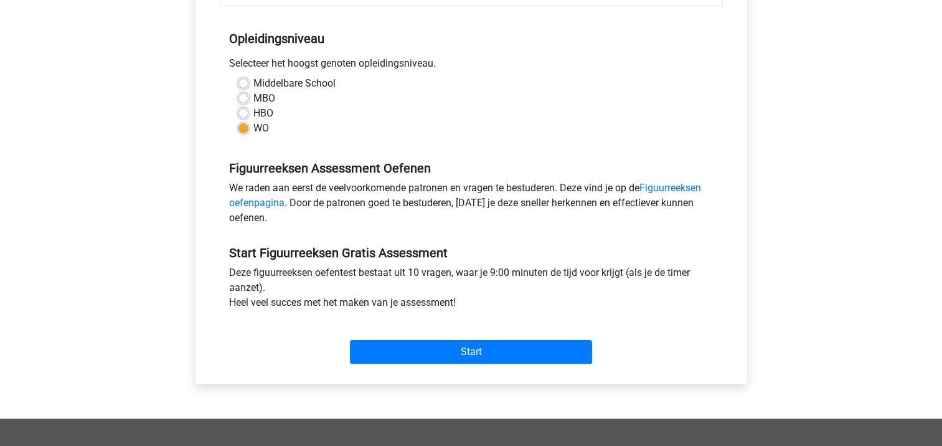
scroll to position [240, 0]
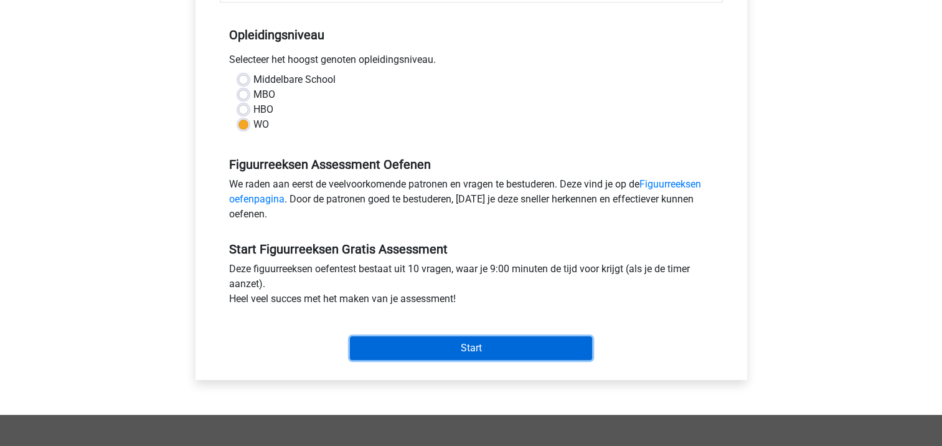
click at [447, 345] on input "Start" at bounding box center [471, 348] width 242 height 24
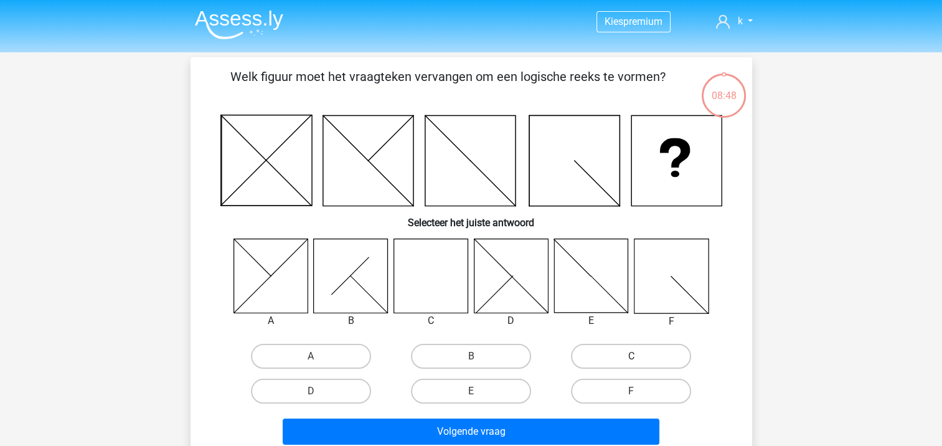
click at [598, 352] on label "C" at bounding box center [631, 356] width 120 height 25
click at [631, 356] on input "C" at bounding box center [635, 360] width 8 height 8
radio input "true"
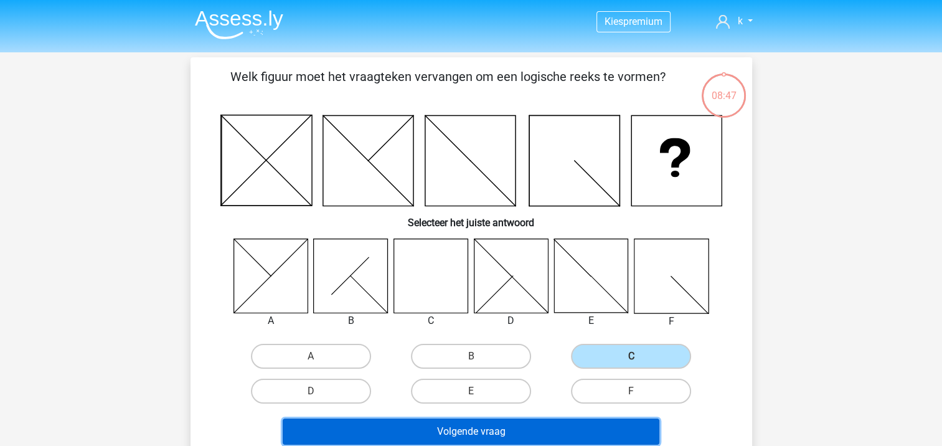
click at [528, 431] on button "Volgende vraag" at bounding box center [471, 431] width 377 height 26
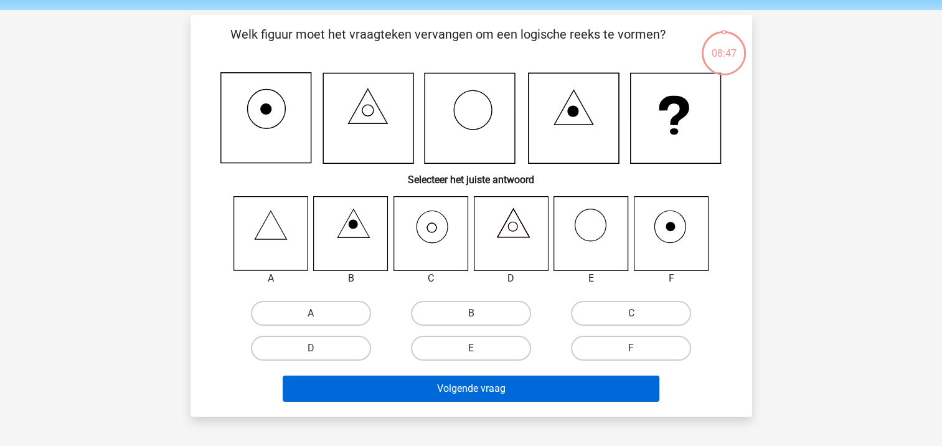
scroll to position [57, 0]
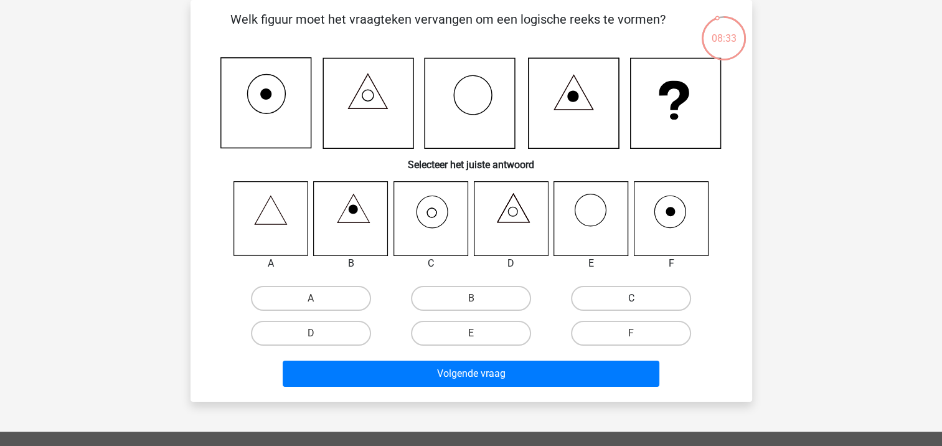
click at [640, 291] on label "C" at bounding box center [631, 298] width 120 height 25
click at [639, 298] on input "C" at bounding box center [635, 302] width 8 height 8
radio input "true"
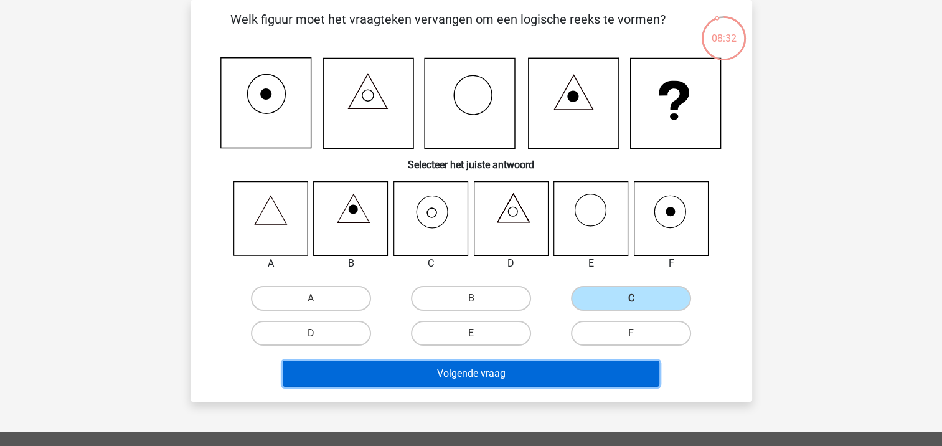
click at [465, 376] on button "Volgende vraag" at bounding box center [471, 373] width 377 height 26
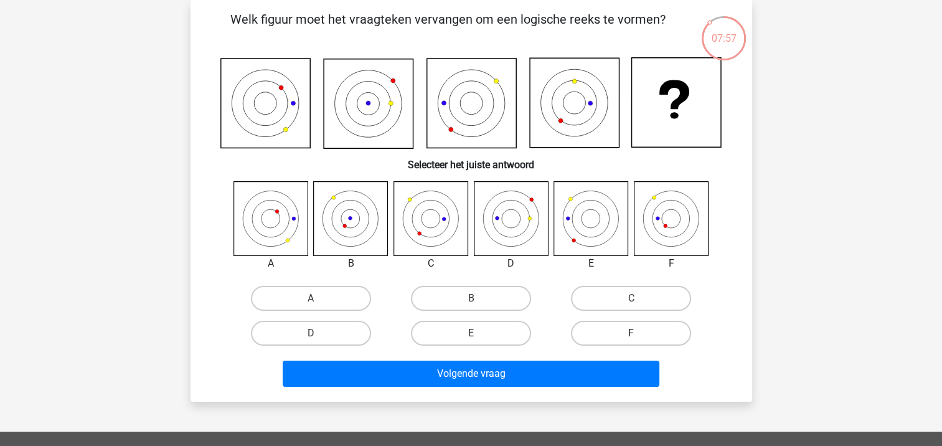
click at [612, 330] on label "F" at bounding box center [631, 333] width 120 height 25
click at [631, 333] on input "F" at bounding box center [635, 337] width 8 height 8
radio input "true"
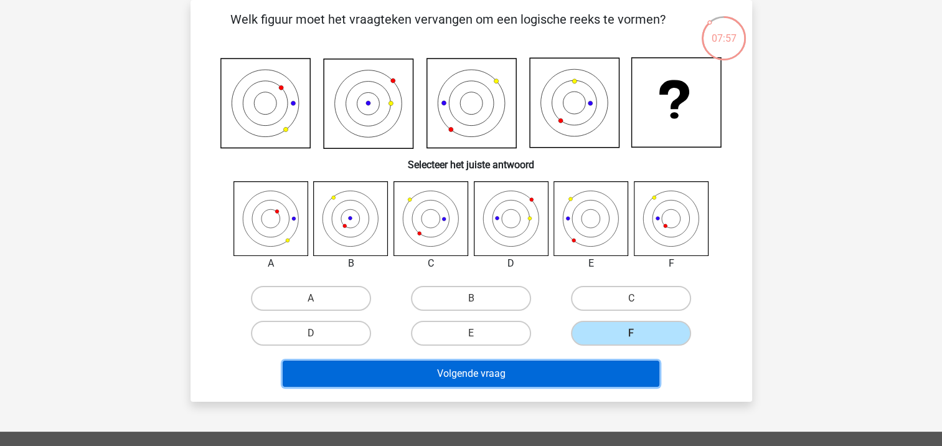
click at [552, 376] on button "Volgende vraag" at bounding box center [471, 373] width 377 height 26
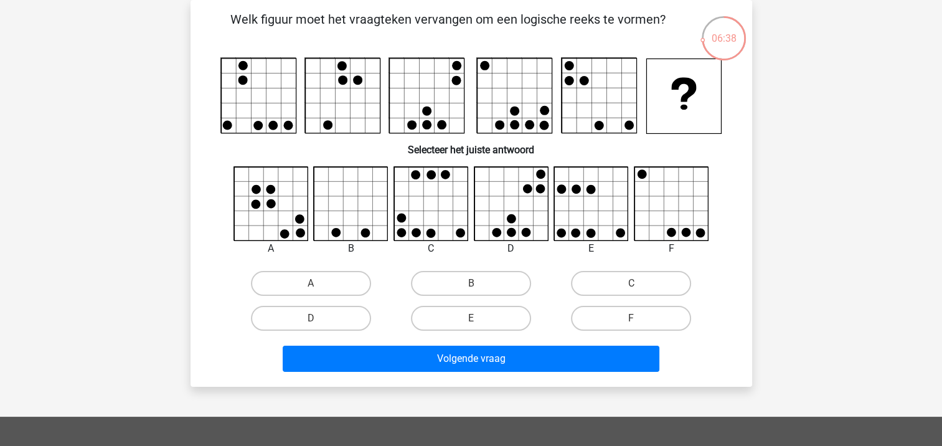
click at [471, 318] on input "E" at bounding box center [475, 322] width 8 height 8
radio input "true"
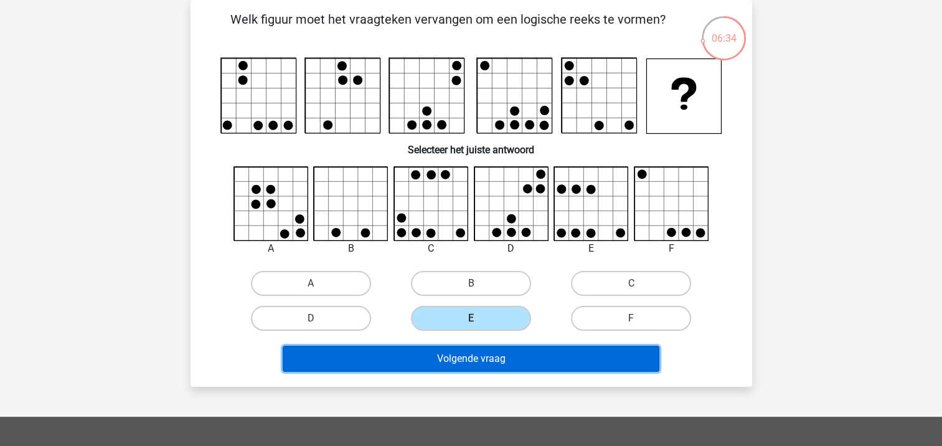
click at [494, 359] on button "Volgende vraag" at bounding box center [471, 358] width 377 height 26
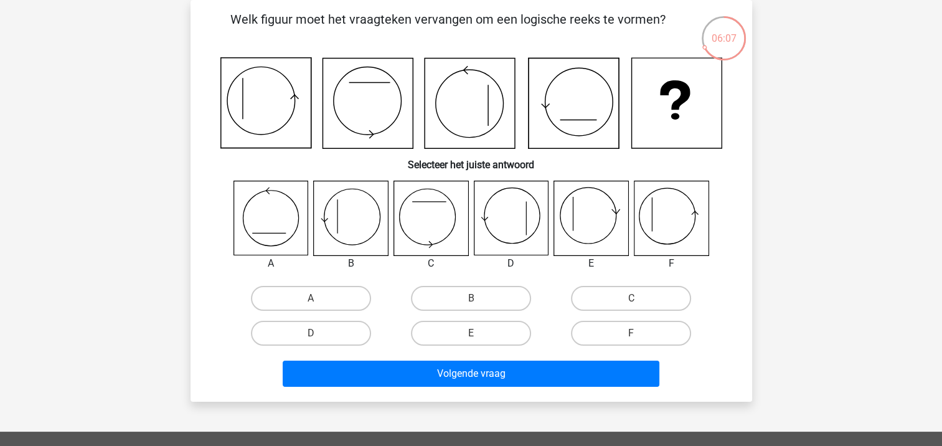
click at [337, 234] on icon at bounding box center [351, 218] width 74 height 74
click at [480, 289] on label "B" at bounding box center [471, 298] width 120 height 25
click at [479, 298] on input "B" at bounding box center [475, 302] width 8 height 8
radio input "true"
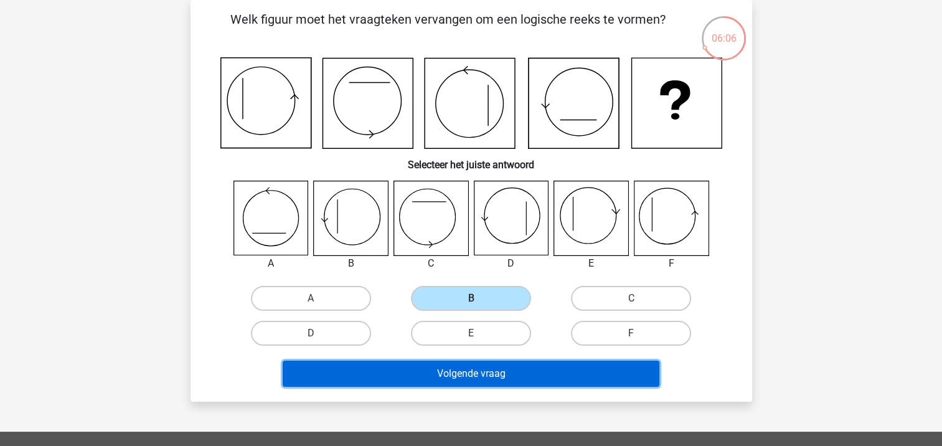
click at [494, 370] on button "Volgende vraag" at bounding box center [471, 373] width 377 height 26
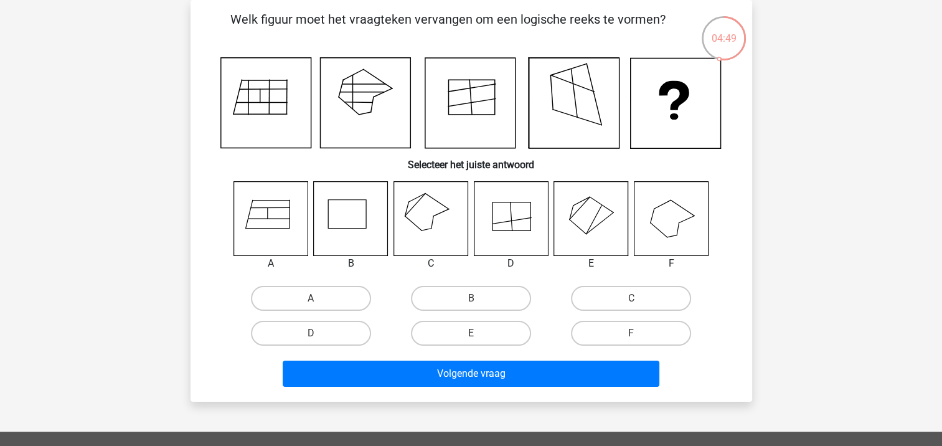
click at [566, 123] on icon at bounding box center [574, 103] width 90 height 90
drag, startPoint x: 566, startPoint y: 123, endPoint x: 602, endPoint y: 152, distance: 46.0
drag, startPoint x: 602, startPoint y: 152, endPoint x: 811, endPoint y: 134, distance: 209.9
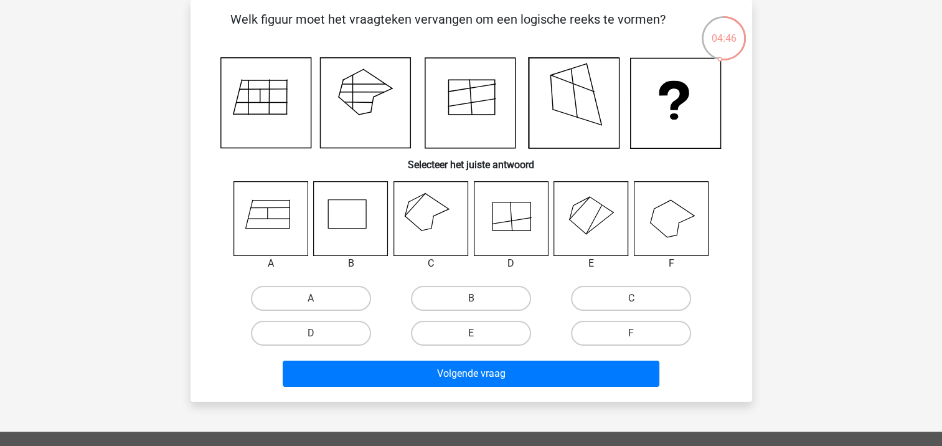
click at [811, 134] on div "Kies premium k koen.brouwer@outlook.com" at bounding box center [471, 351] width 942 height 817
click at [452, 325] on label "E" at bounding box center [471, 333] width 120 height 25
click at [471, 333] on input "E" at bounding box center [475, 337] width 8 height 8
radio input "true"
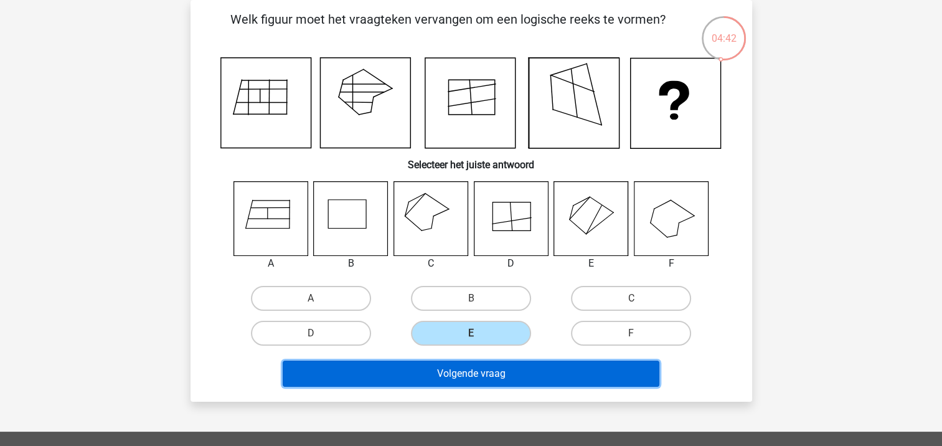
click at [543, 370] on button "Volgende vraag" at bounding box center [471, 373] width 377 height 26
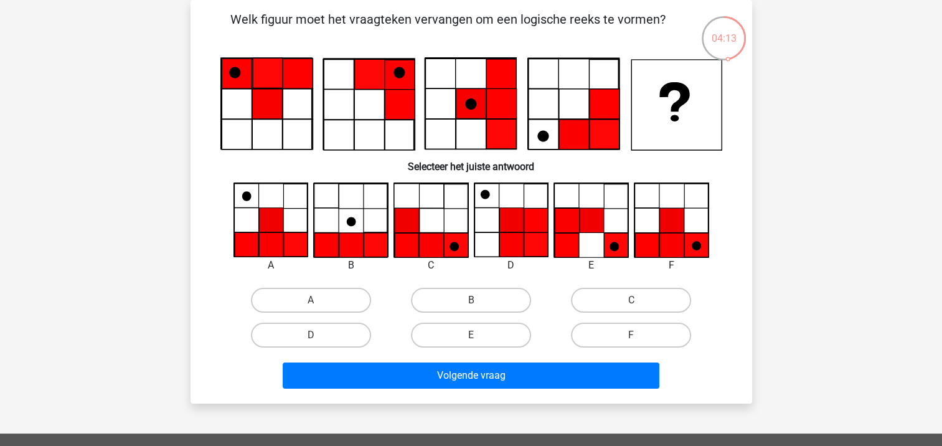
click at [671, 235] on icon at bounding box center [671, 245] width 24 height 24
click at [438, 137] on icon at bounding box center [469, 104] width 90 height 90
click at [611, 326] on label "F" at bounding box center [631, 334] width 120 height 25
click at [631, 335] on input "F" at bounding box center [635, 339] width 8 height 8
radio input "true"
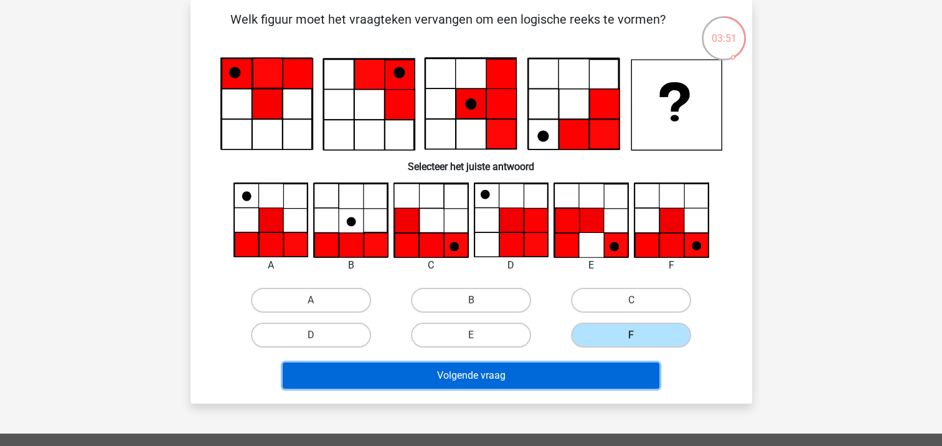
drag, startPoint x: 624, startPoint y: 363, endPoint x: 594, endPoint y: 373, distance: 31.1
click at [594, 373] on button "Volgende vraag" at bounding box center [471, 375] width 377 height 26
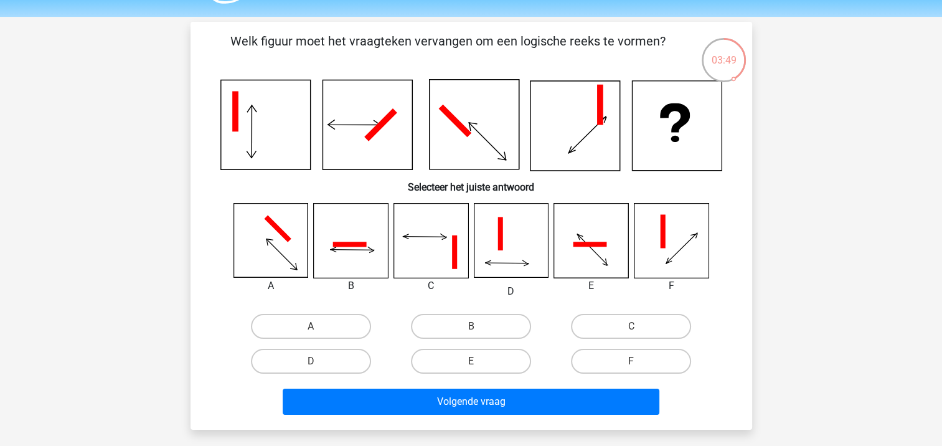
scroll to position [37, 0]
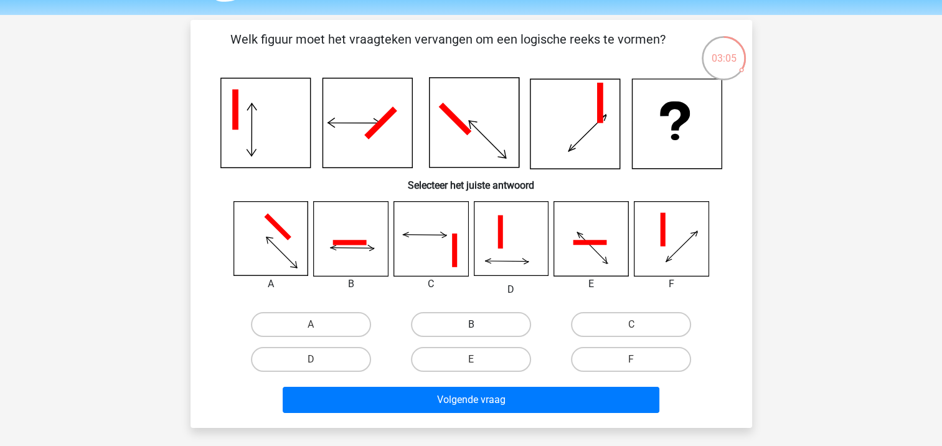
click at [481, 319] on label "B" at bounding box center [471, 324] width 120 height 25
click at [479, 324] on input "B" at bounding box center [475, 328] width 8 height 8
radio input "true"
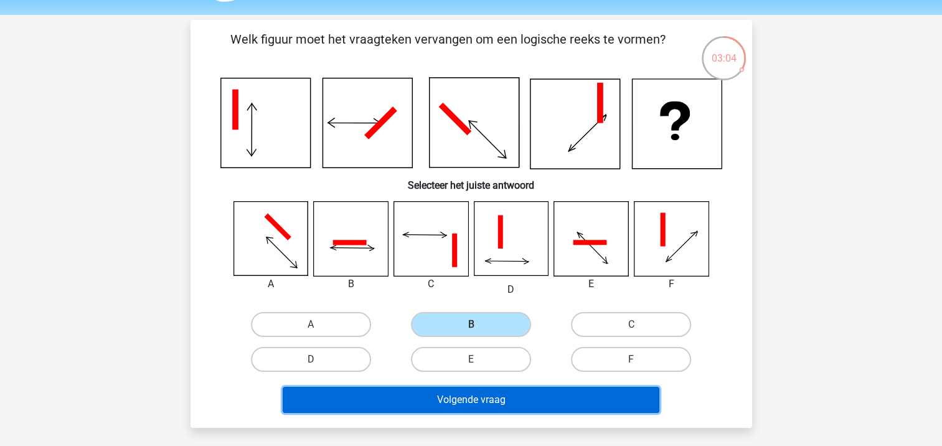
click at [540, 394] on button "Volgende vraag" at bounding box center [471, 400] width 377 height 26
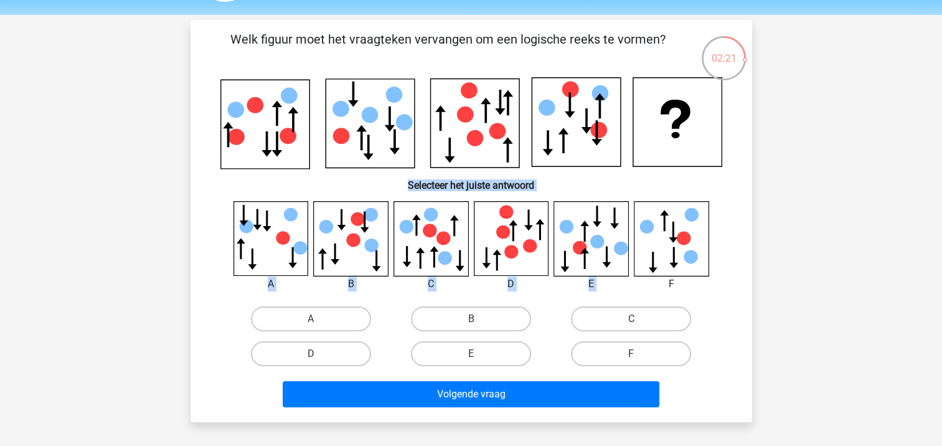
drag, startPoint x: 683, startPoint y: 256, endPoint x: 274, endPoint y: 97, distance: 438.9
click at [274, 97] on div "Welk figuur moet het vraagteken vervangen om een logische reeks te vormen?" at bounding box center [470, 221] width 551 height 382
drag, startPoint x: 274, startPoint y: 97, endPoint x: 279, endPoint y: 144, distance: 46.9
click at [279, 144] on icon at bounding box center [264, 124] width 89 height 89
click at [589, 155] on icon at bounding box center [576, 122] width 89 height 89
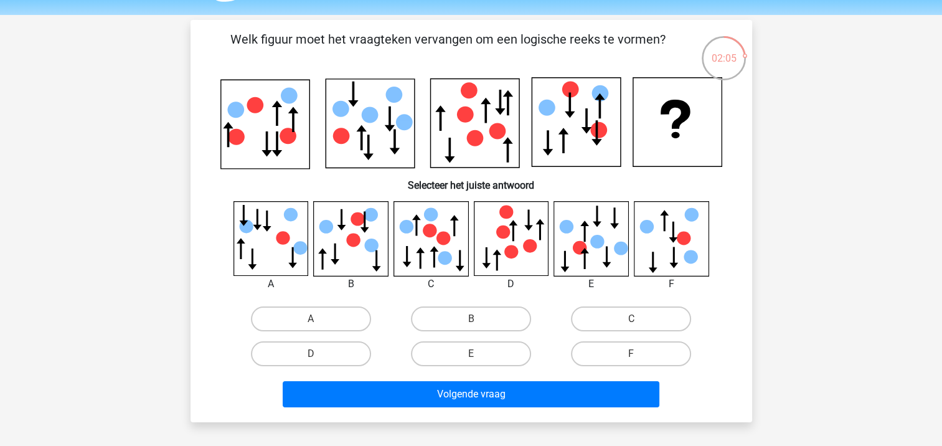
click at [525, 255] on icon at bounding box center [511, 238] width 74 height 74
click at [468, 167] on icon at bounding box center [474, 123] width 89 height 89
click at [484, 344] on label "E" at bounding box center [471, 353] width 120 height 25
click at [479, 354] on input "E" at bounding box center [475, 358] width 8 height 8
radio input "true"
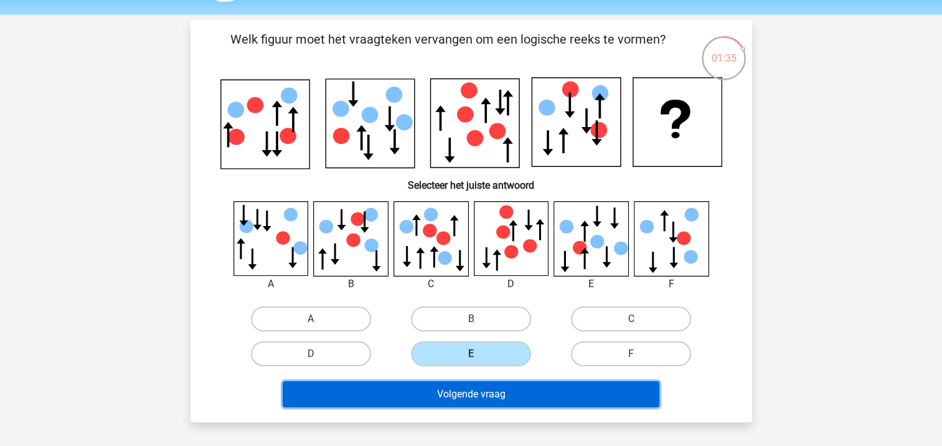
click at [536, 390] on button "Volgende vraag" at bounding box center [471, 394] width 377 height 26
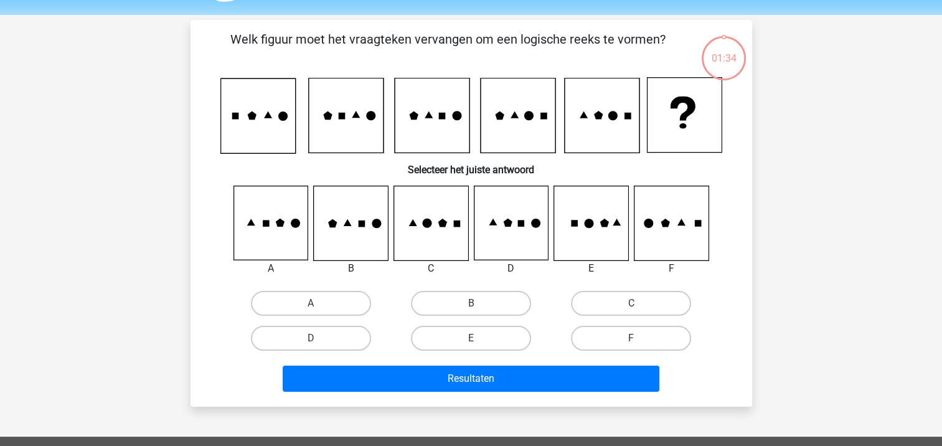
scroll to position [57, 0]
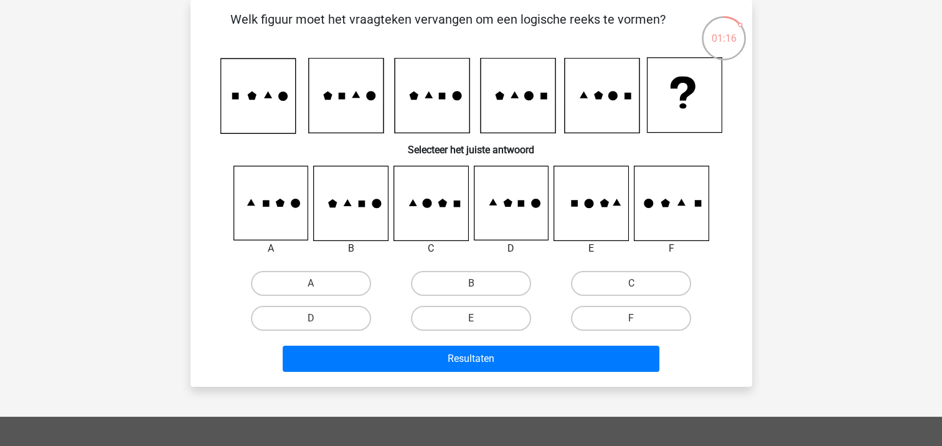
click at [600, 199] on icon at bounding box center [591, 203] width 74 height 74
click at [529, 228] on icon at bounding box center [511, 203] width 74 height 74
click at [478, 313] on label "E" at bounding box center [471, 318] width 120 height 25
click at [478, 318] on input "E" at bounding box center [475, 322] width 8 height 8
radio input "true"
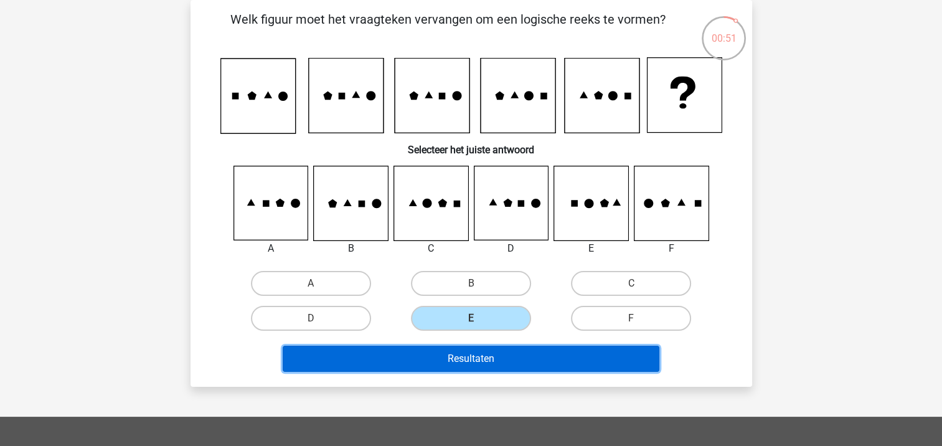
click at [494, 359] on button "Resultaten" at bounding box center [471, 358] width 377 height 26
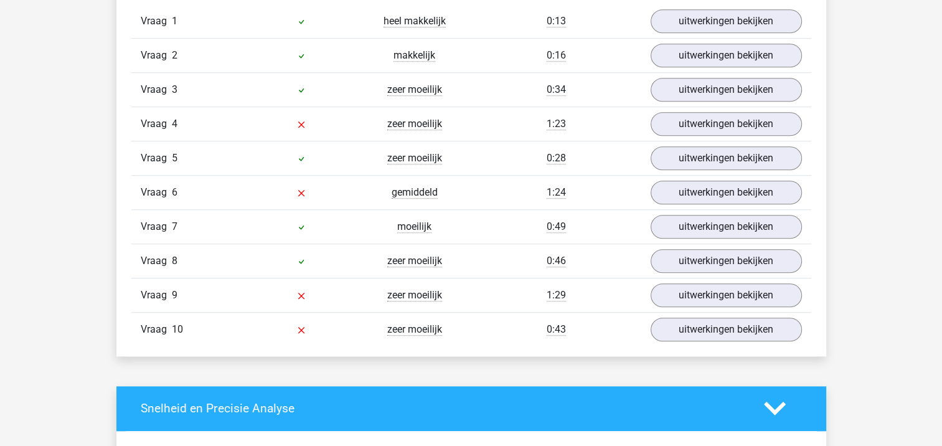
scroll to position [1103, 0]
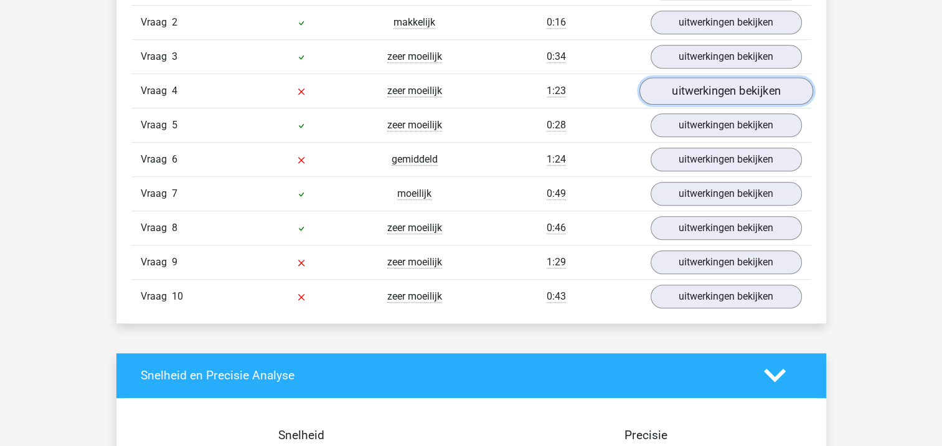
click at [698, 94] on link "uitwerkingen bekijken" at bounding box center [726, 90] width 174 height 27
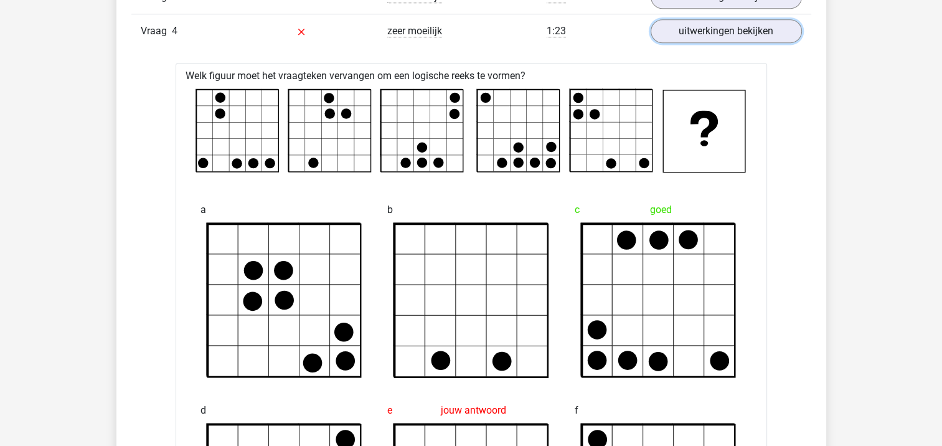
scroll to position [1167, 0]
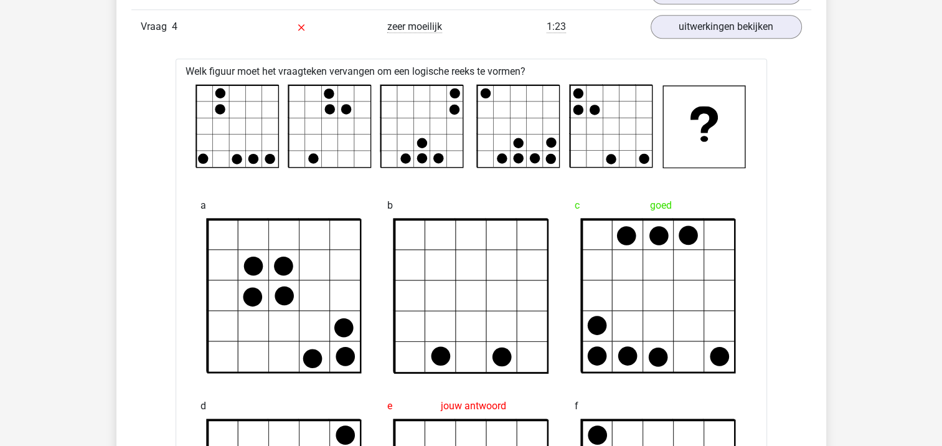
click at [697, 256] on icon at bounding box center [658, 296] width 153 height 153
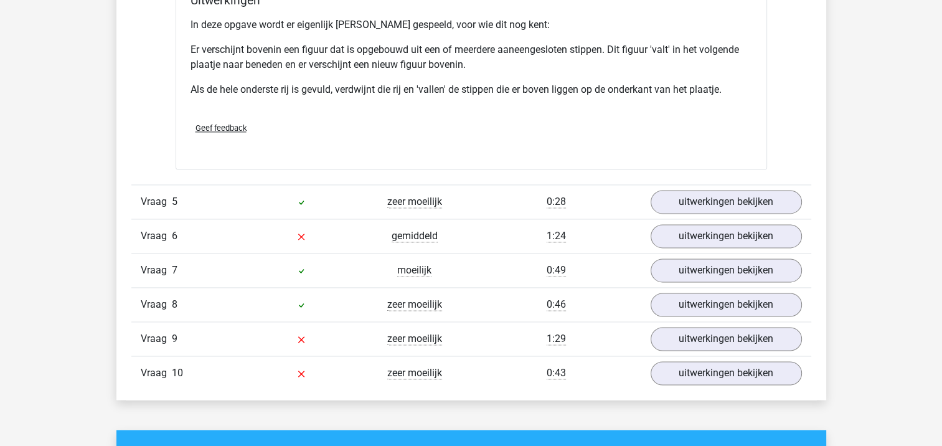
scroll to position [1786, 0]
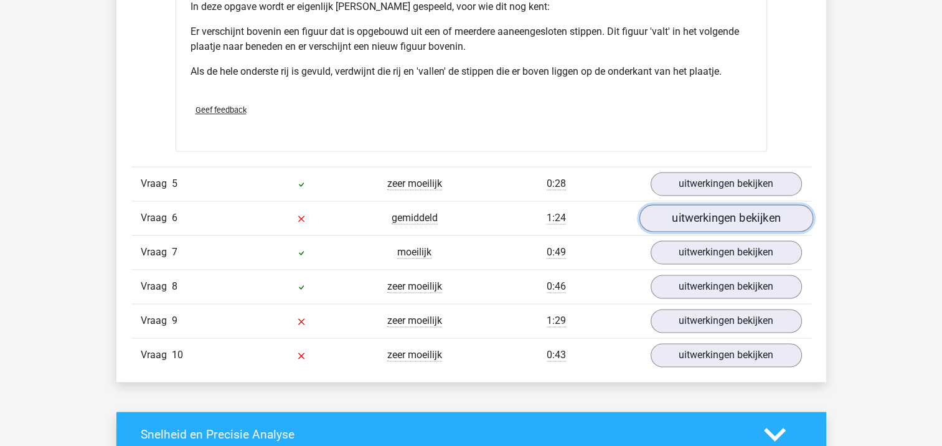
click at [714, 220] on link "uitwerkingen bekijken" at bounding box center [726, 218] width 174 height 27
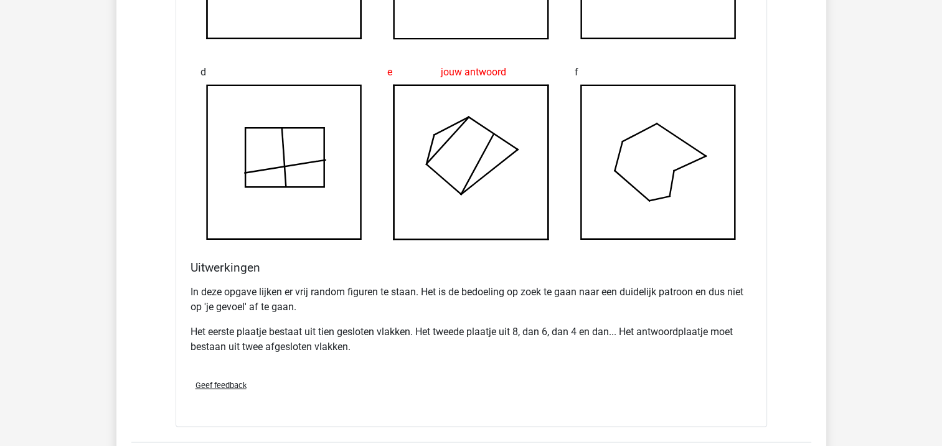
scroll to position [2328, 0]
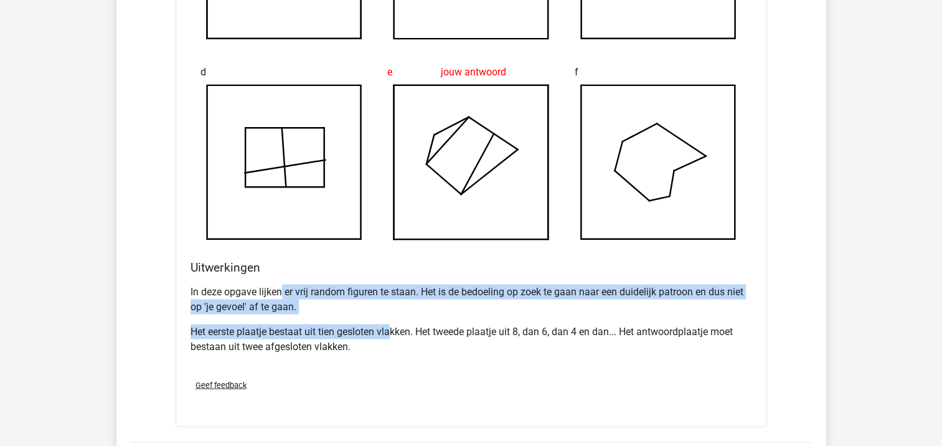
drag, startPoint x: 281, startPoint y: 294, endPoint x: 393, endPoint y: 323, distance: 115.8
click at [393, 323] on div "In deze opgave lijken er vrij random figuren te staan. Het is de bedoeling op z…" at bounding box center [470, 324] width 561 height 90
click at [393, 324] on p "Het eerste plaatje bestaat uit tien gesloten vlakken. Het tweede plaatje uit 8,…" at bounding box center [470, 339] width 561 height 30
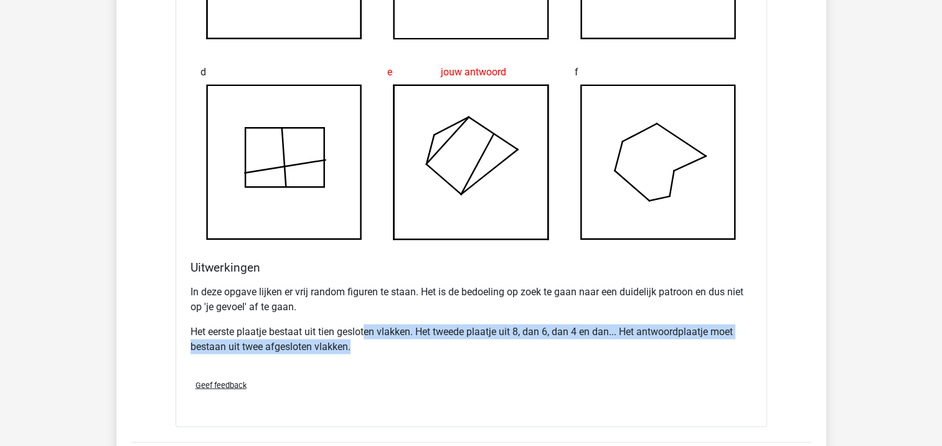
drag, startPoint x: 366, startPoint y: 326, endPoint x: 409, endPoint y: 345, distance: 47.1
click at [409, 345] on p "Het eerste plaatje bestaat uit tien gesloten vlakken. Het tweede plaatje uit 8,…" at bounding box center [470, 339] width 561 height 30
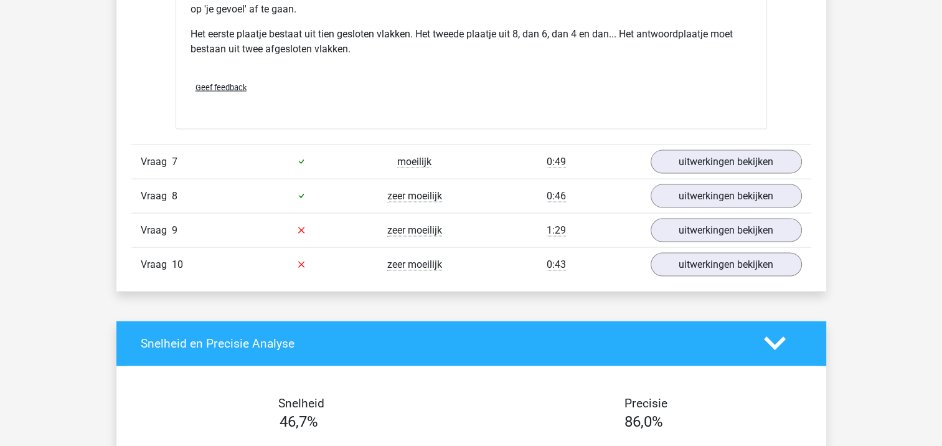
scroll to position [2625, 0]
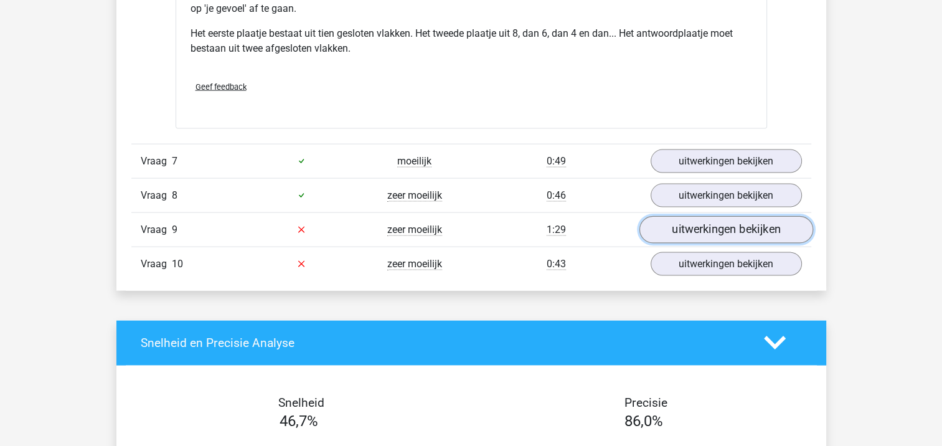
click at [709, 224] on link "uitwerkingen bekijken" at bounding box center [726, 229] width 174 height 27
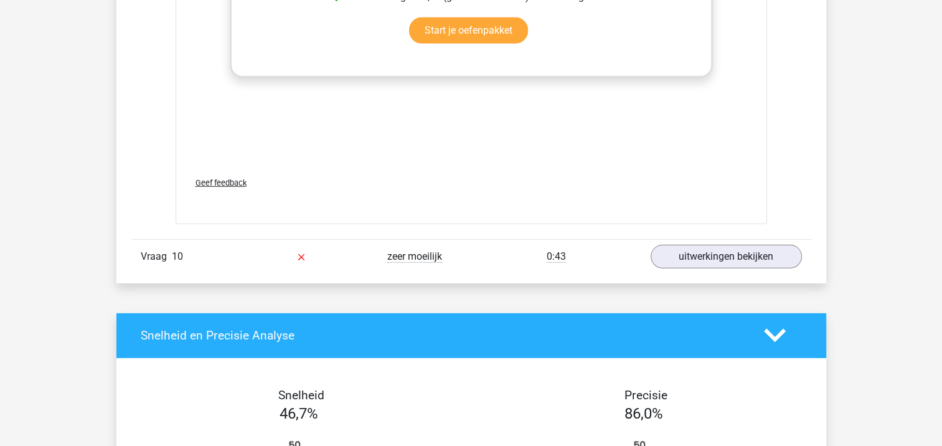
scroll to position [3675, 0]
click at [706, 252] on link "uitwerkingen bekijken" at bounding box center [726, 256] width 174 height 27
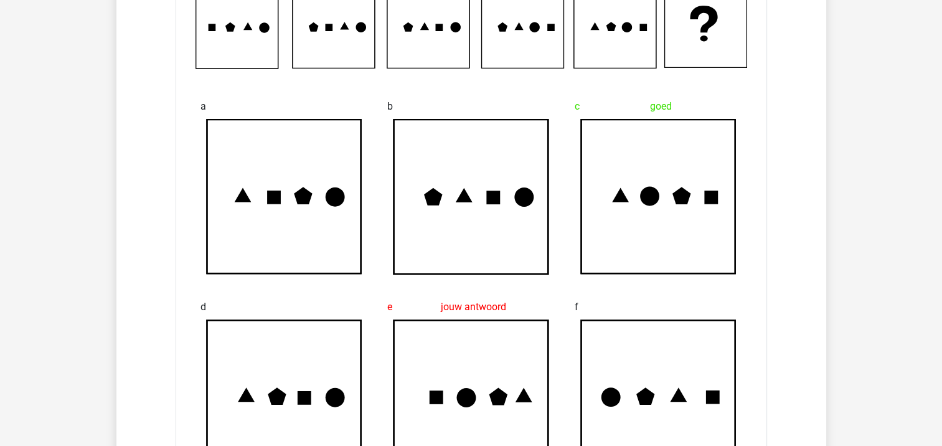
scroll to position [3926, 0]
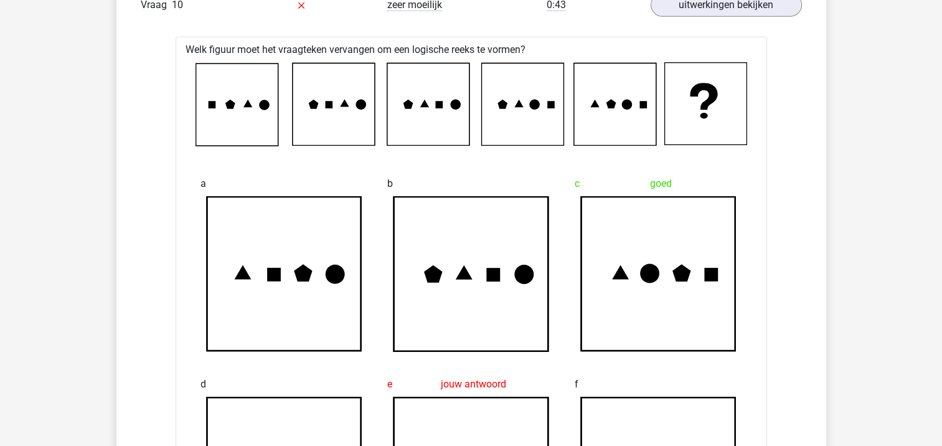
click at [635, 311] on icon at bounding box center [658, 274] width 154 height 154
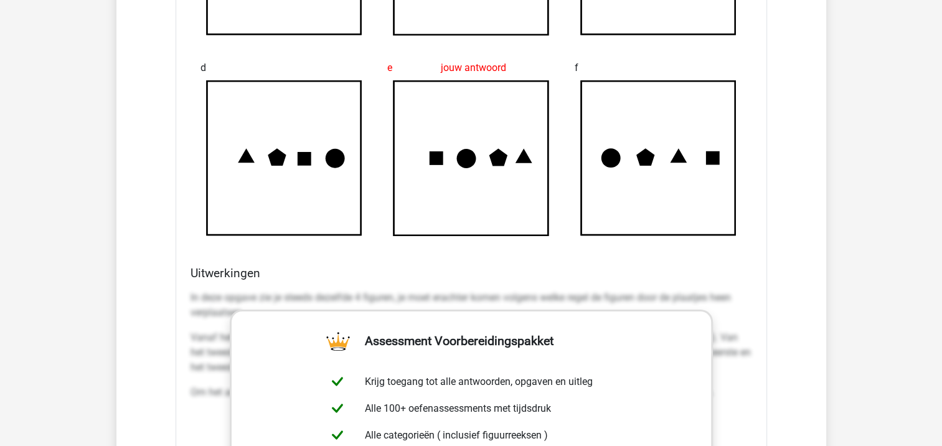
scroll to position [4247, 0]
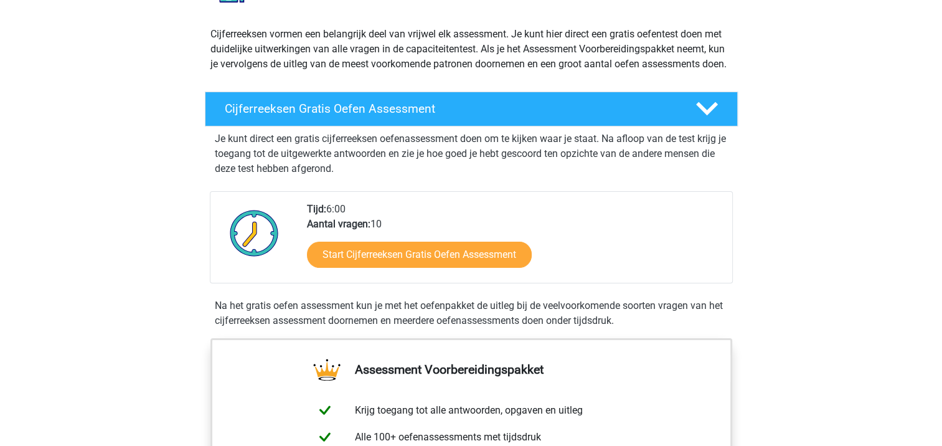
scroll to position [130, 0]
